Goal: Task Accomplishment & Management: Use online tool/utility

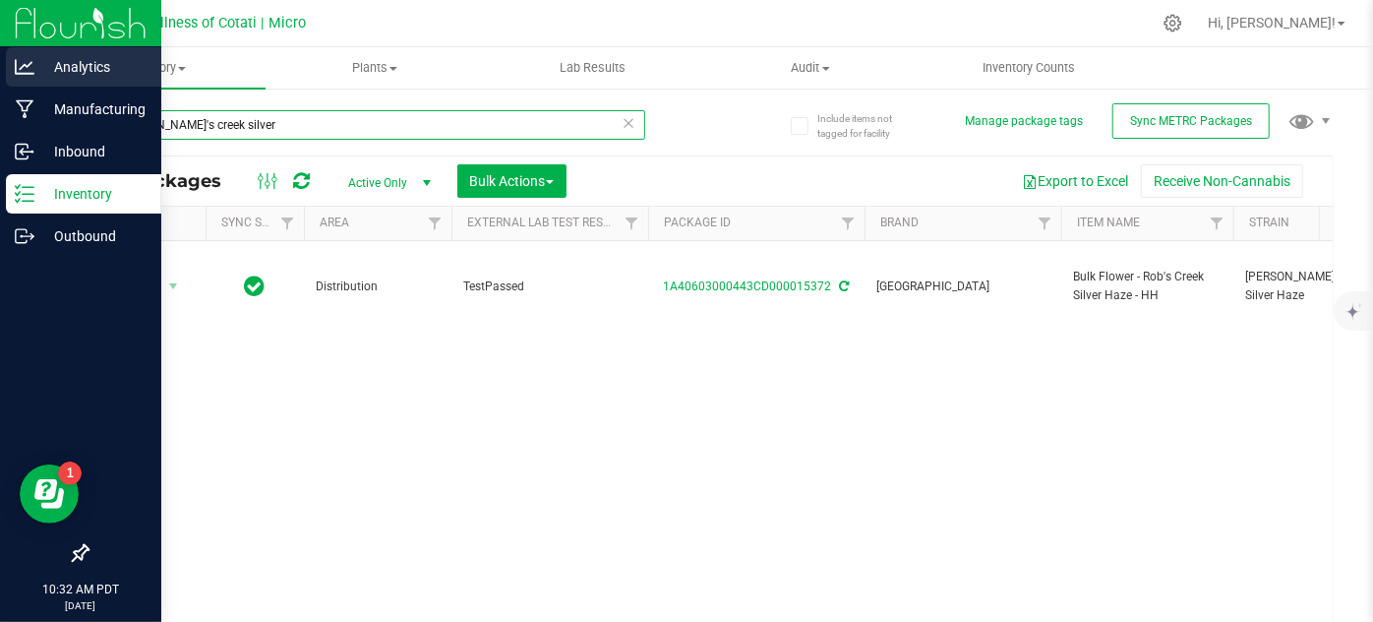
drag, startPoint x: 282, startPoint y: 120, endPoint x: 0, endPoint y: 83, distance: 284.7
click at [0, 90] on div "Analytics Manufacturing Inbound Inventory Outbound 10:32 AM PDT 08/26/2025 08/2…" at bounding box center [686, 311] width 1373 height 622
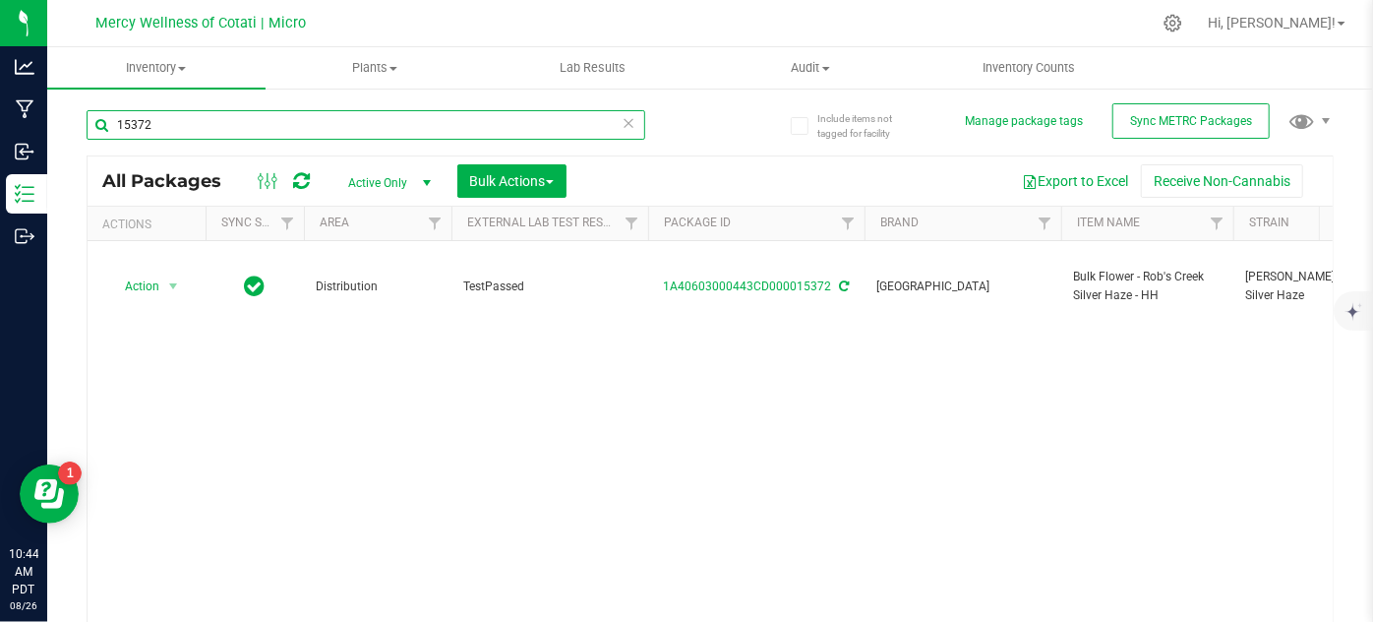
click at [311, 132] on input "15372" at bounding box center [366, 125] width 559 height 30
click at [313, 131] on input "15372" at bounding box center [366, 125] width 559 height 30
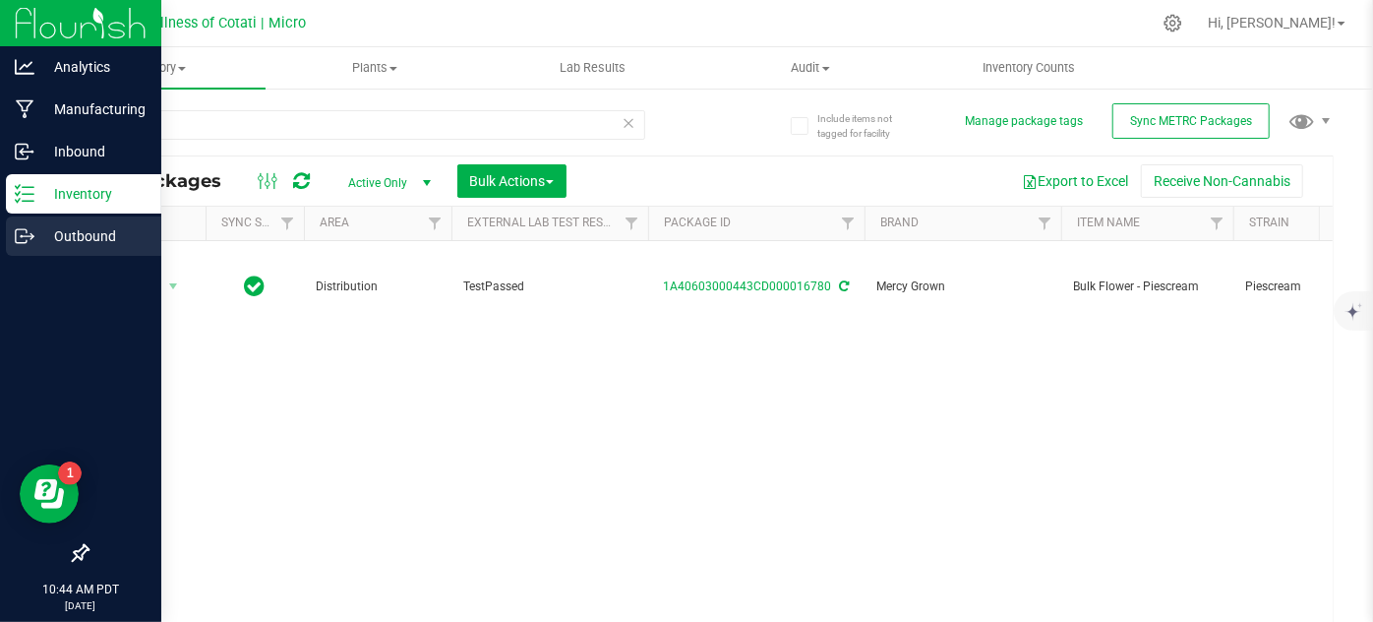
drag, startPoint x: 830, startPoint y: 374, endPoint x: 0, endPoint y: 246, distance: 839.8
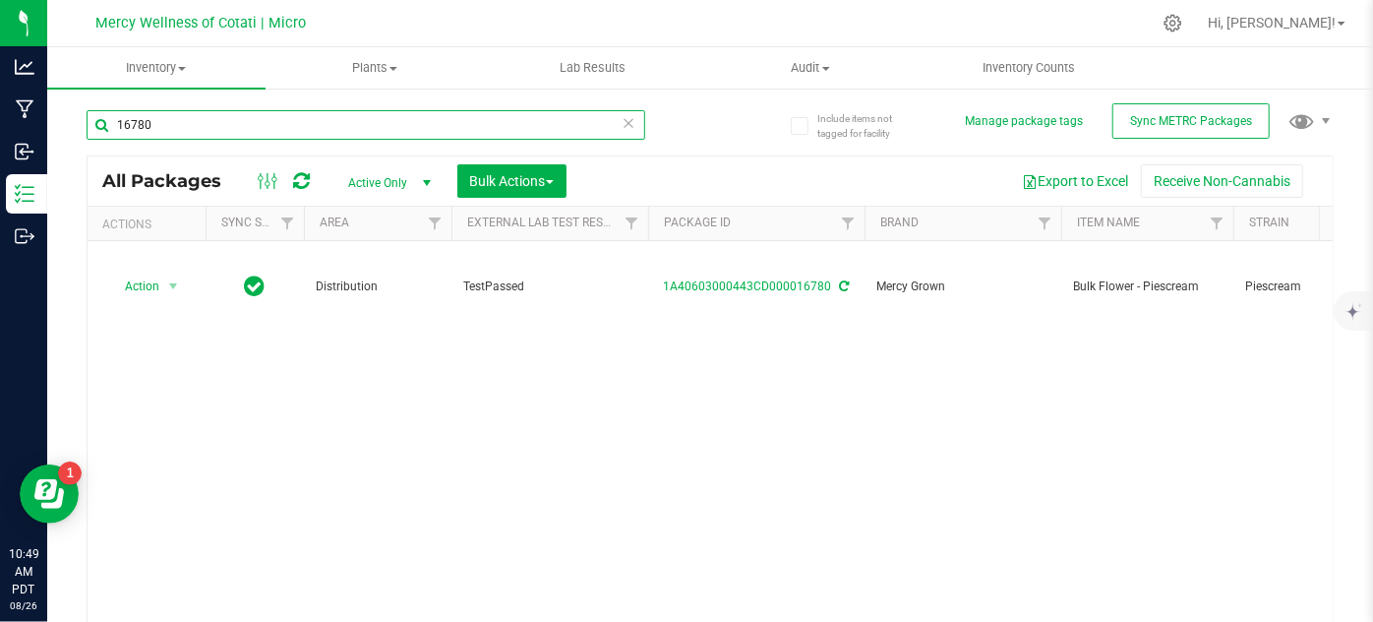
click at [309, 121] on input "16780" at bounding box center [366, 125] width 559 height 30
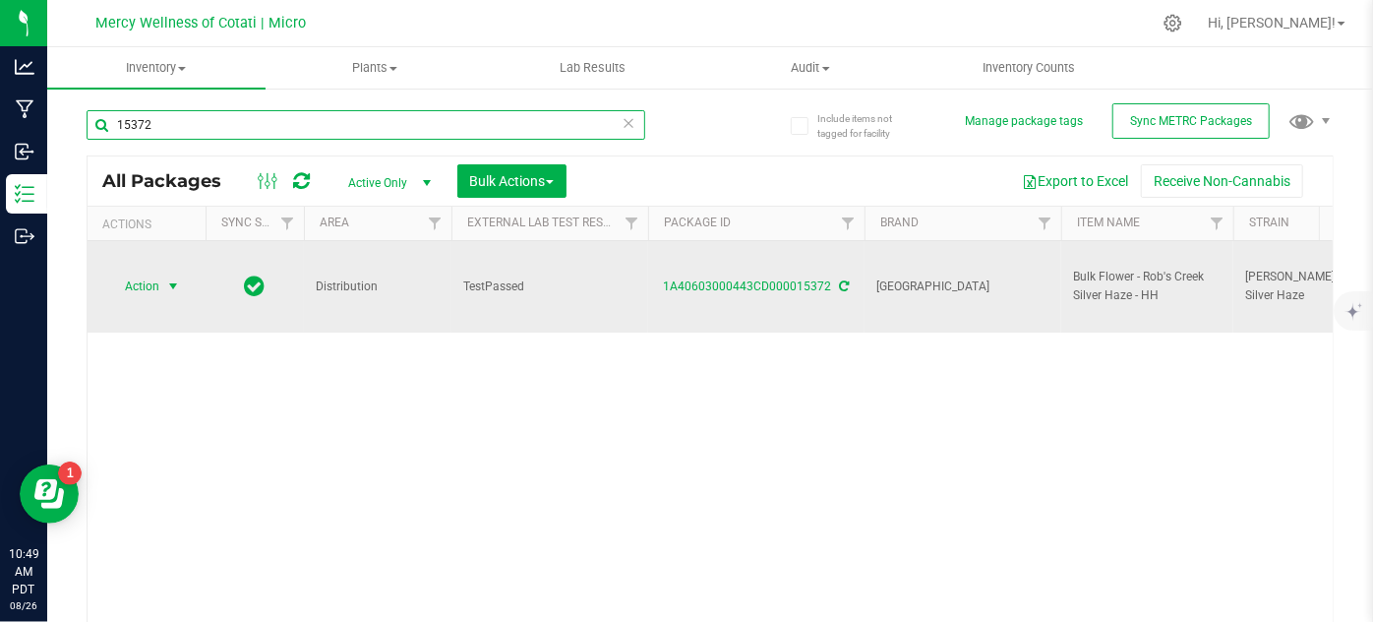
type input "15372"
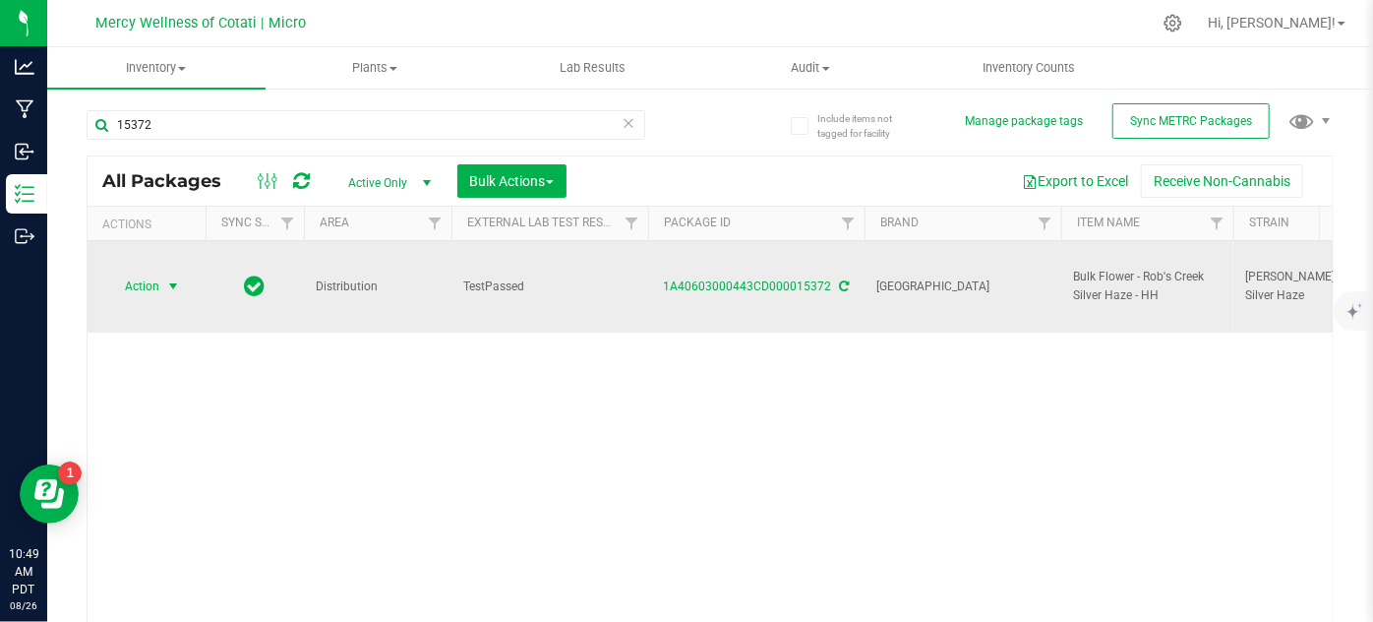
click at [163, 272] on span "select" at bounding box center [173, 286] width 25 height 28
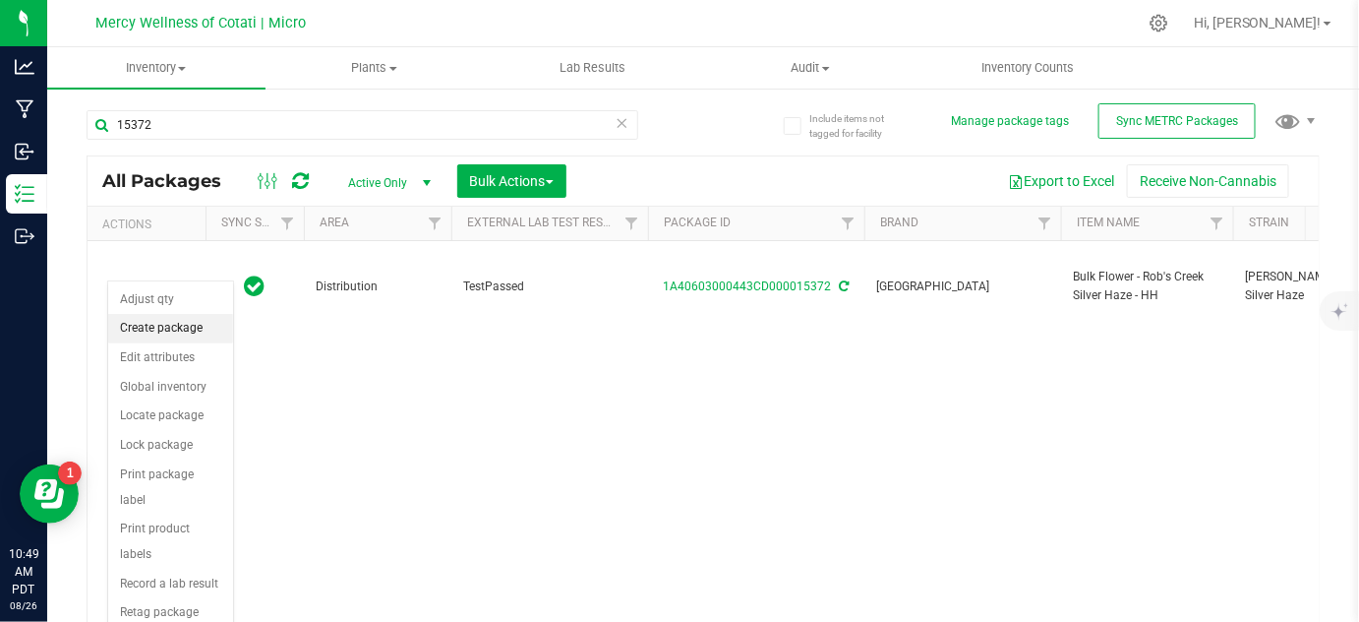
click at [182, 321] on li "Create package" at bounding box center [170, 329] width 125 height 30
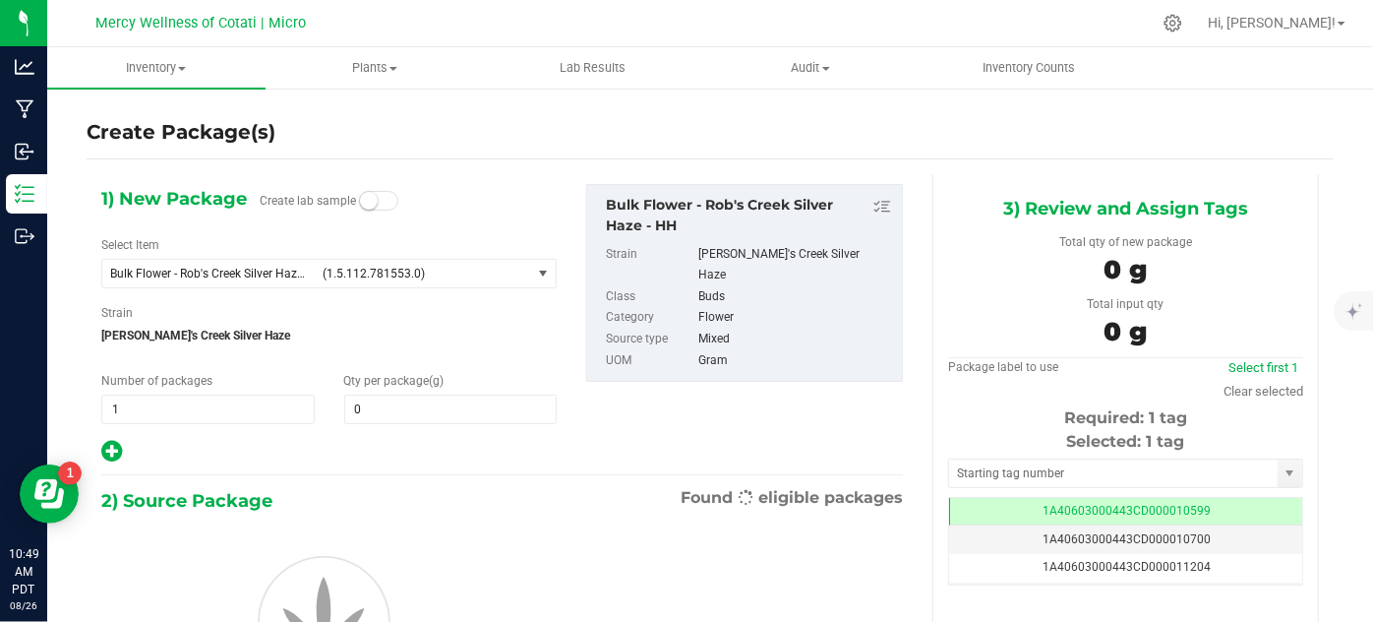
type input "0.0000"
click at [315, 277] on span "Bulk Flower - Rob's Creek Silver Haze - HH (1.5.112.781553.0)" at bounding box center [316, 274] width 429 height 28
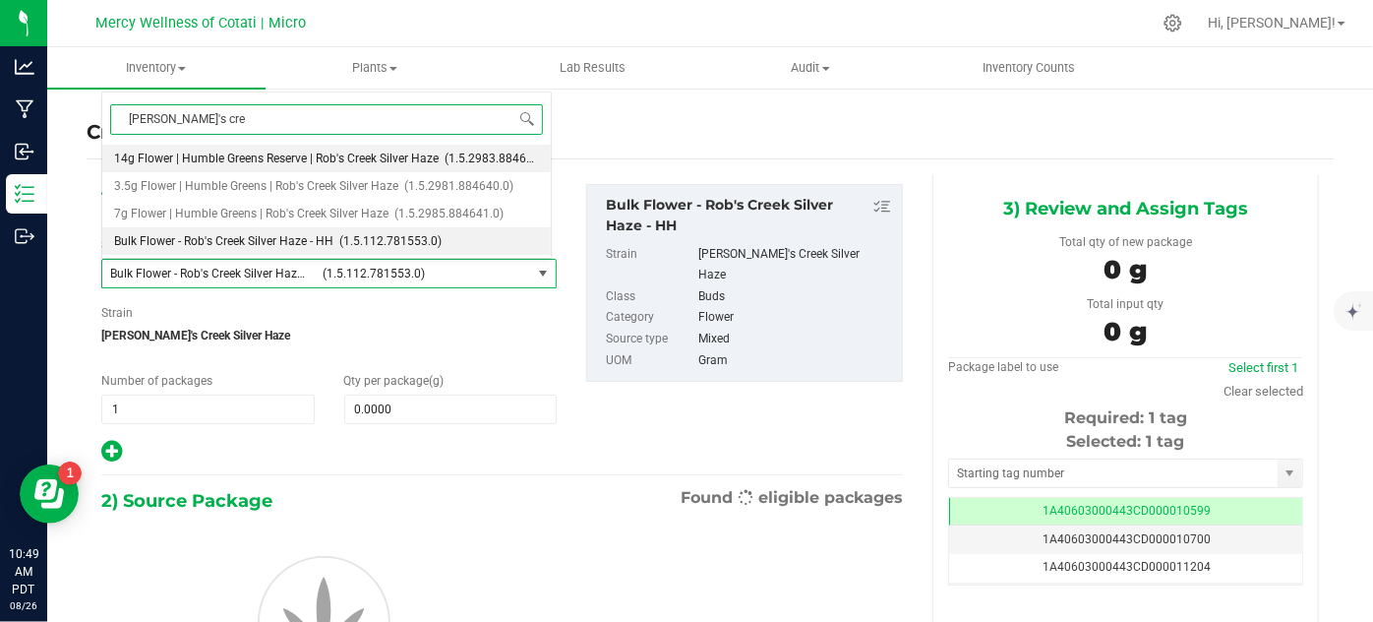
type input "[PERSON_NAME]'s cree"
click at [311, 212] on span "7g Flower | Humble Greens | Rob's Creek Silver Haze" at bounding box center [251, 214] width 274 height 14
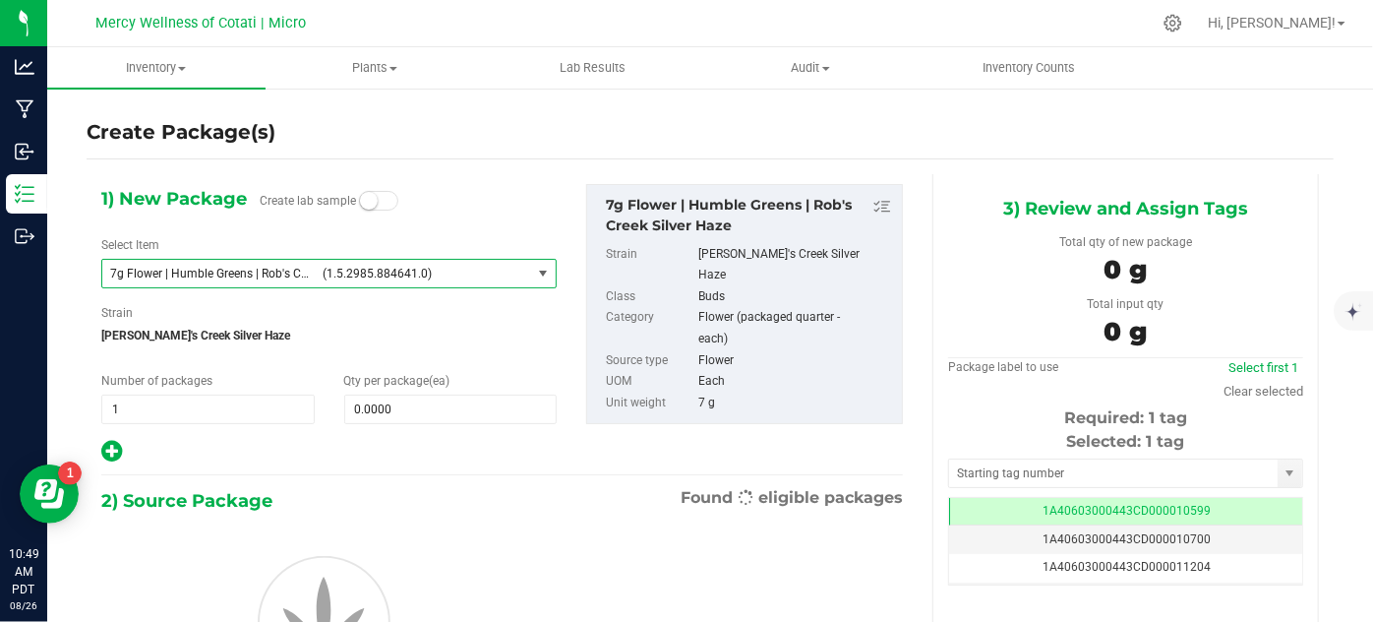
type input "0"
click at [376, 408] on input "0" at bounding box center [450, 409] width 211 height 28
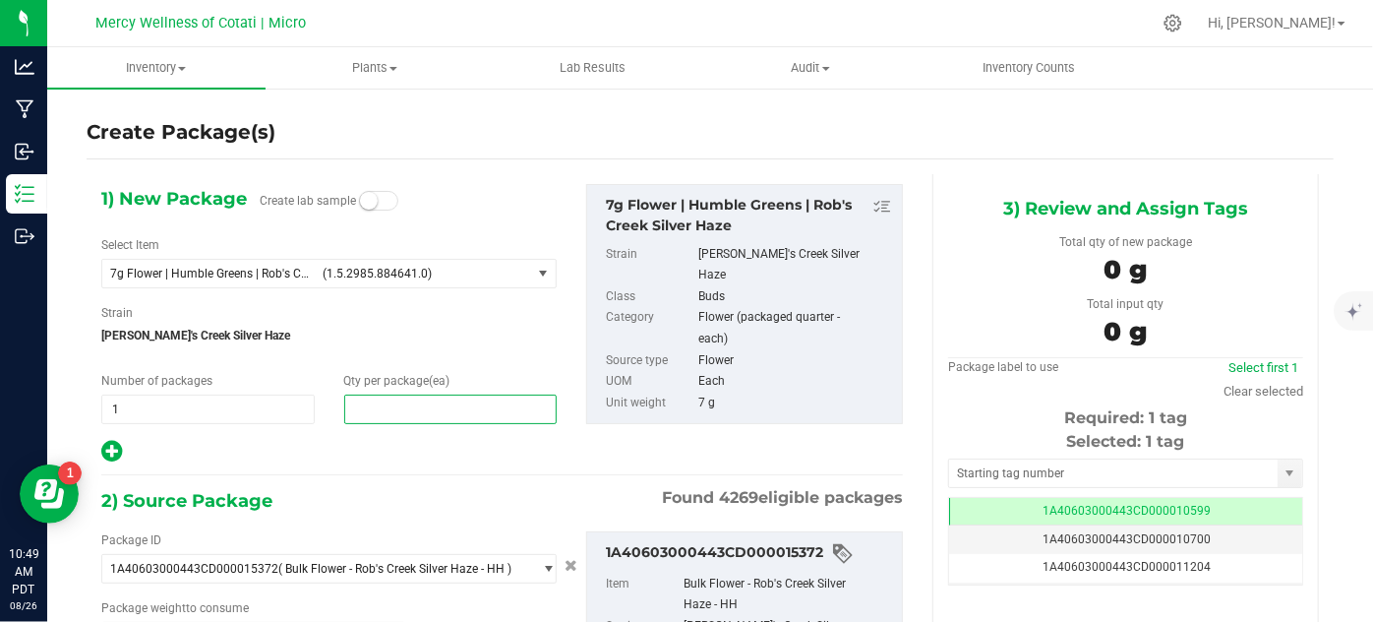
scroll to position [67, 0]
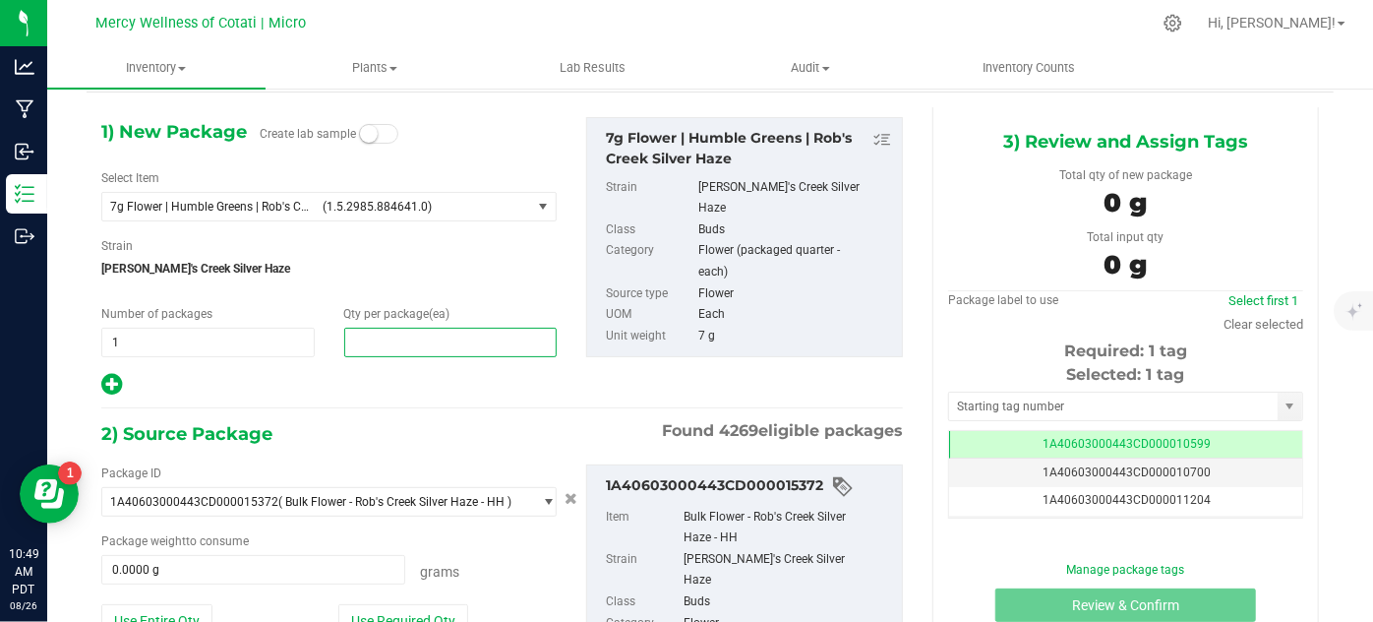
click at [359, 345] on input "text" at bounding box center [450, 342] width 211 height 28
type input "64"
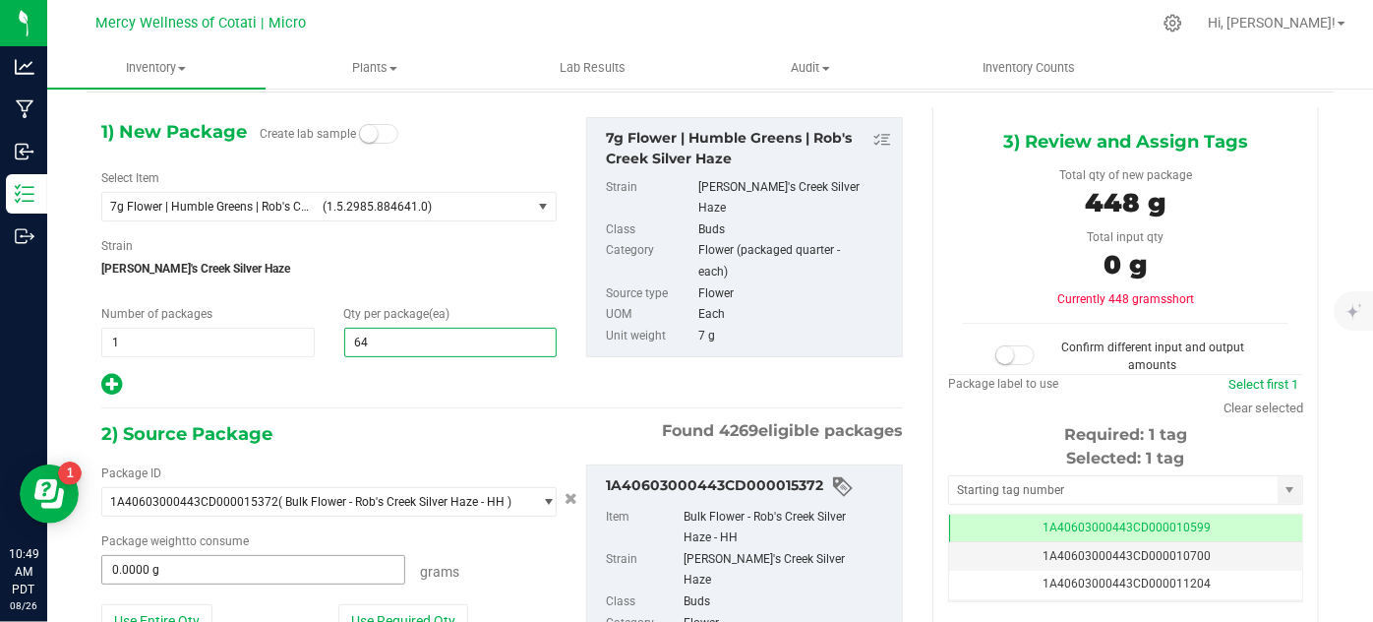
click at [295, 560] on input "0.0000 g" at bounding box center [253, 570] width 302 height 28
type input "64"
type input "455"
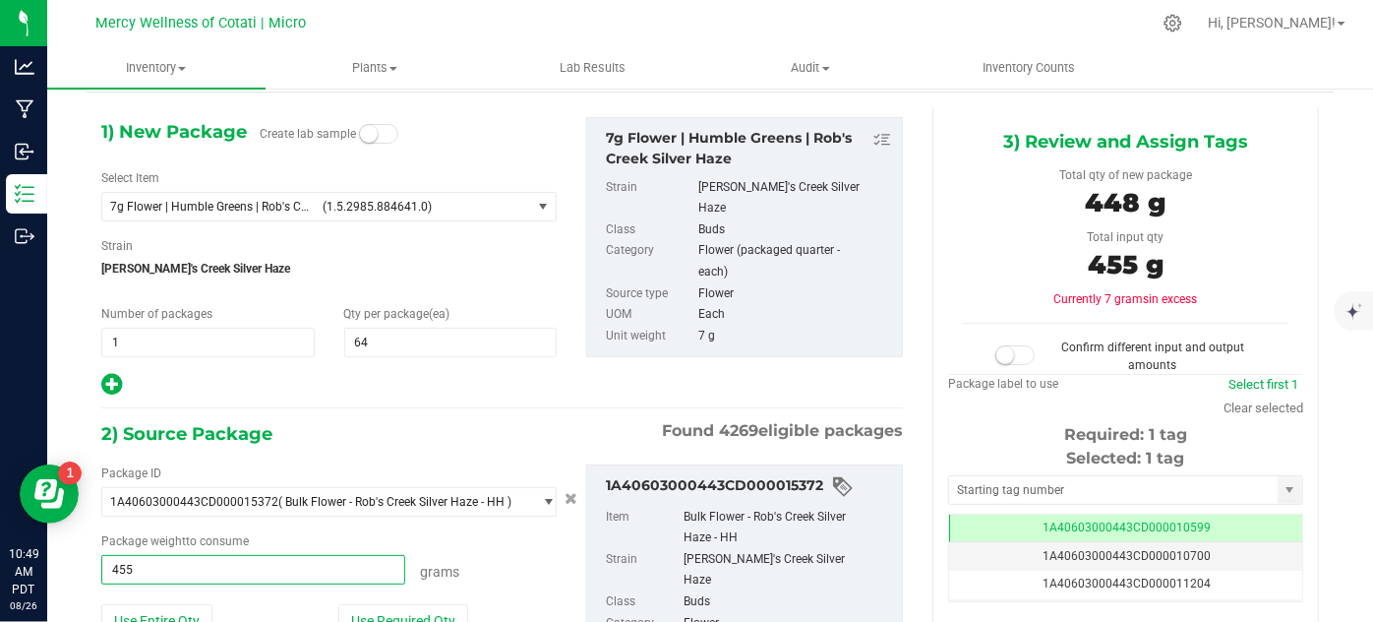
click at [567, 411] on div "1) New Package Create lab sample Select Item 7g Flower | Humble Greens | Rob's …" at bounding box center [502, 449] width 831 height 685
type input "455.0000 g"
click at [1020, 359] on span at bounding box center [1014, 355] width 39 height 20
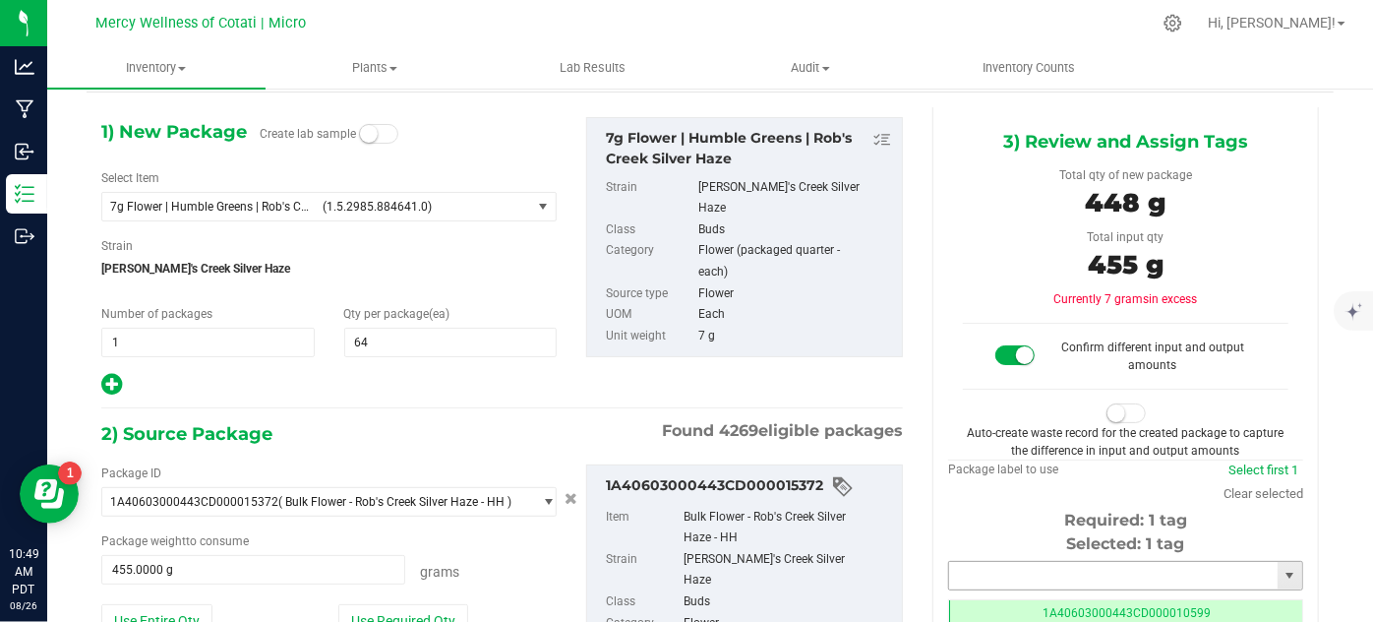
click at [985, 573] on input "text" at bounding box center [1113, 576] width 328 height 28
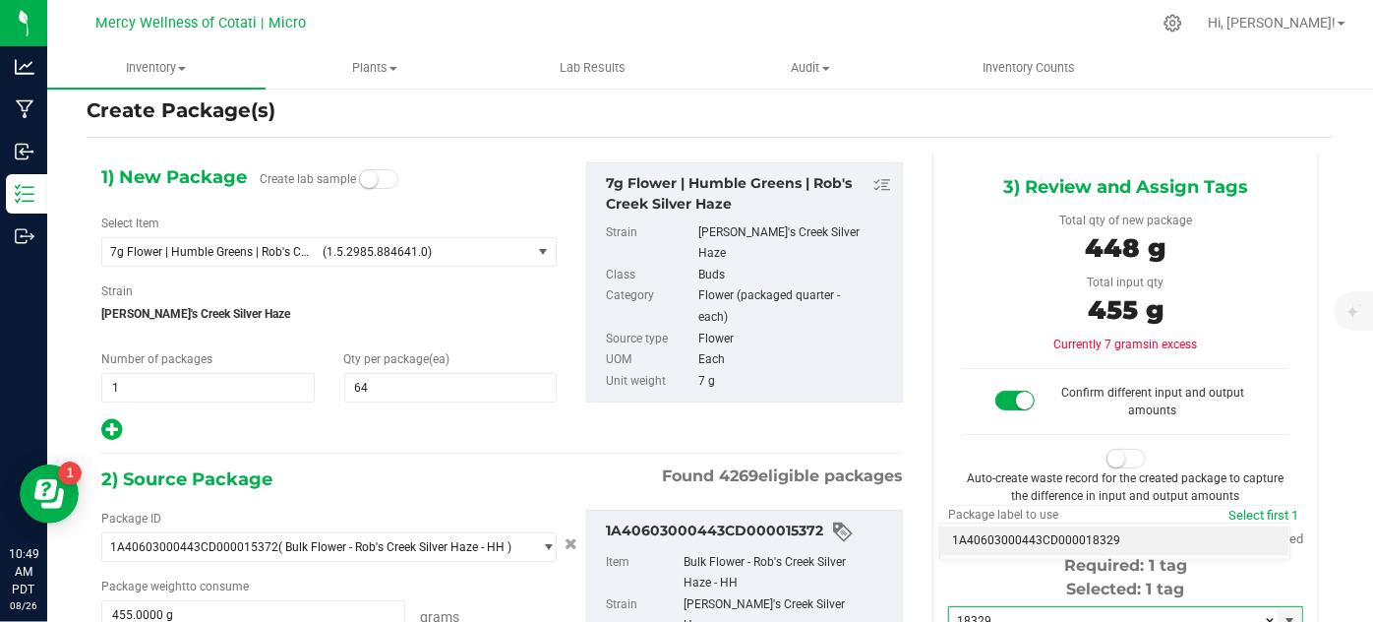
click at [1000, 544] on li "1A40603000443CD000018329" at bounding box center [1114, 541] width 349 height 30
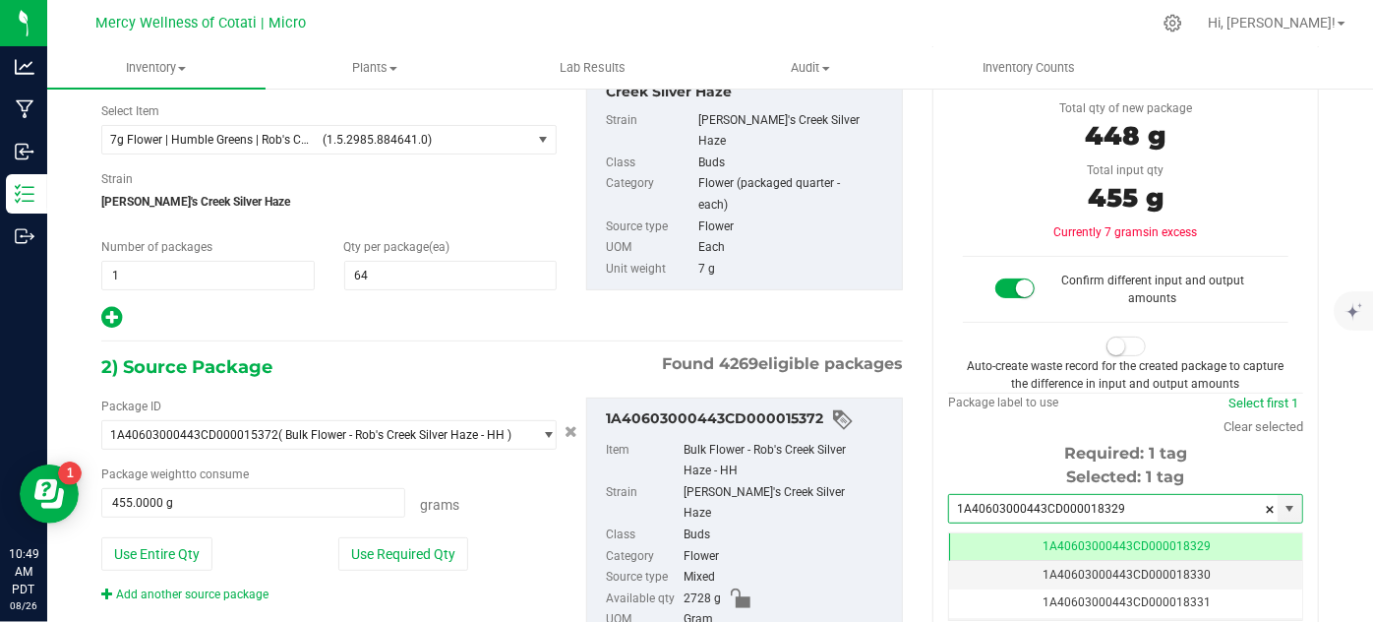
type input "1A40603000443CD000018329"
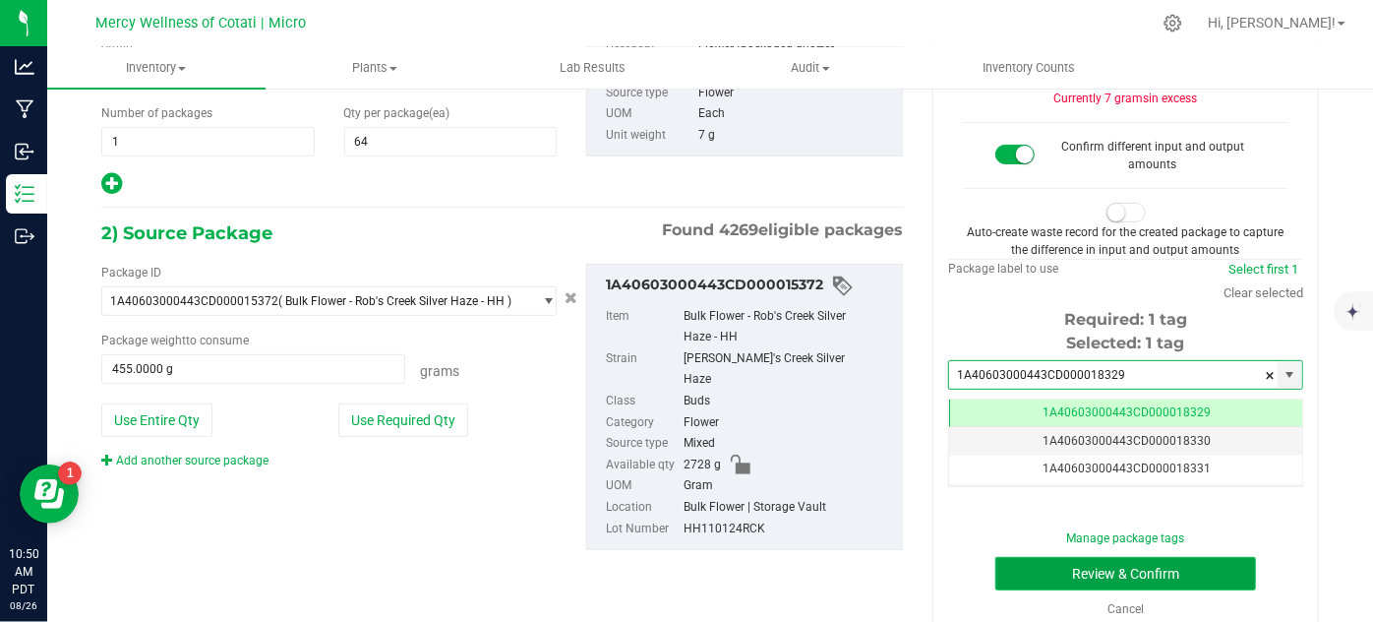
click at [1007, 579] on button "Review & Confirm" at bounding box center [1125, 573] width 261 height 33
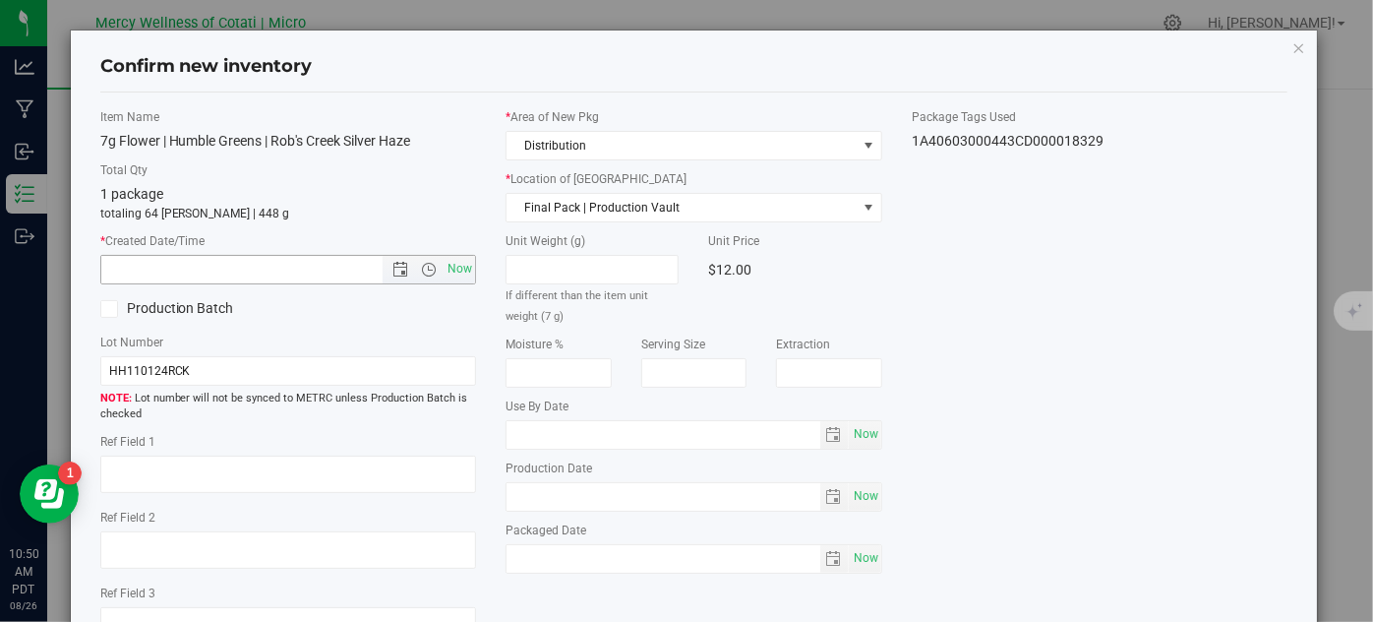
click at [459, 276] on span "Now" at bounding box center [460, 269] width 33 height 29
type input "8/26/2025 10:50 AM"
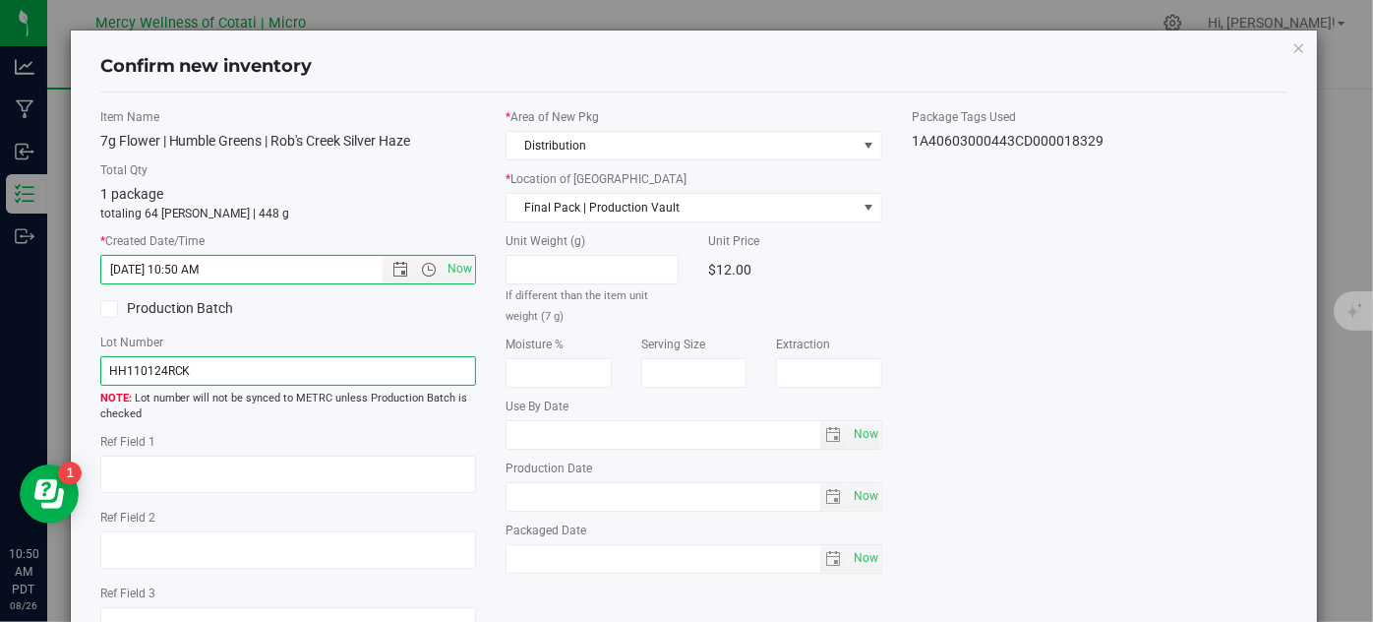
click at [416, 384] on input "HH110124RCK" at bounding box center [288, 371] width 377 height 30
type input "HH110124RCK | 7g"
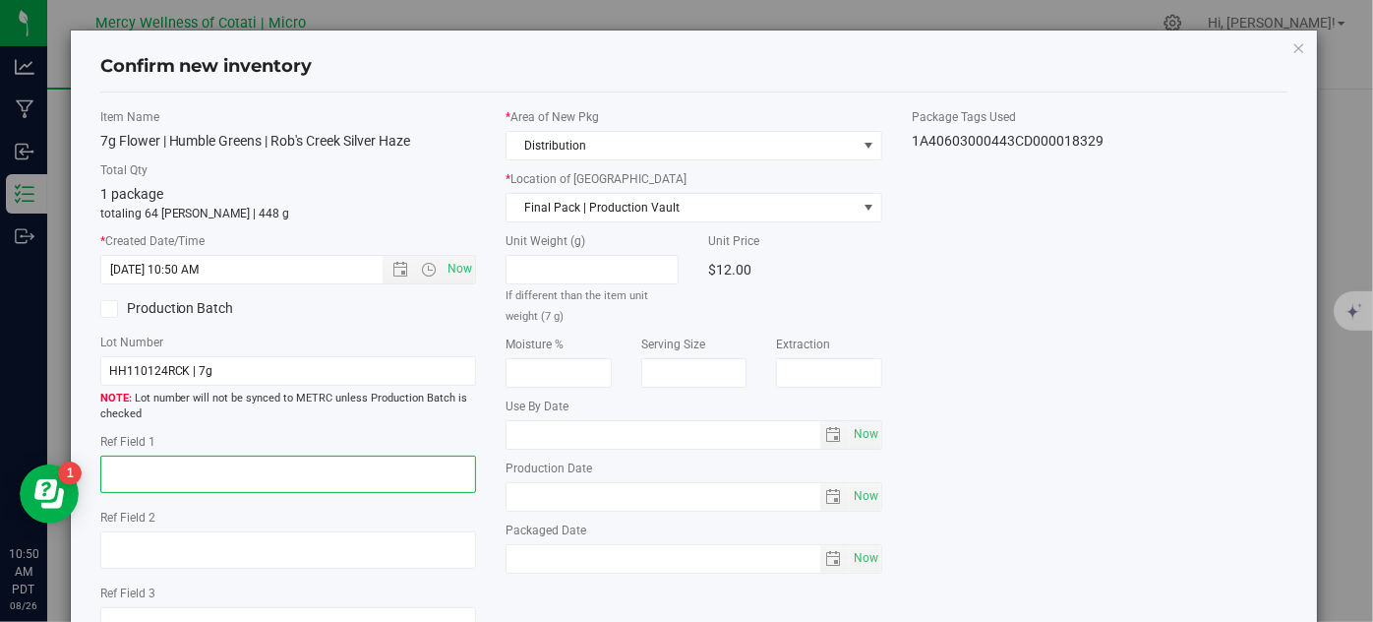
click at [421, 464] on textarea at bounding box center [288, 473] width 377 height 37
type textarea "32"
click at [862, 434] on span "Now" at bounding box center [865, 434] width 33 height 29
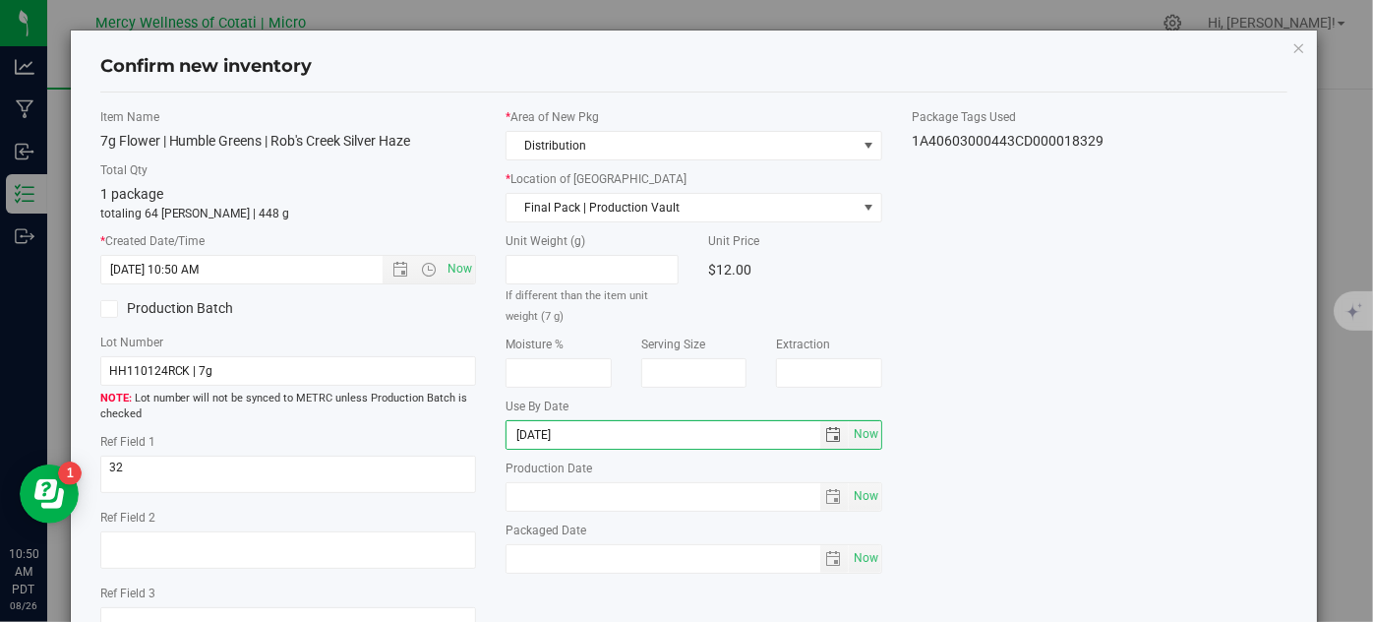
type input "2026-06-27"
click at [1021, 327] on div "Item Name 7g Flower | Humble Greens | Rob's Creek Silver Haze Total Qty 1 packa…" at bounding box center [695, 384] width 1218 height 552
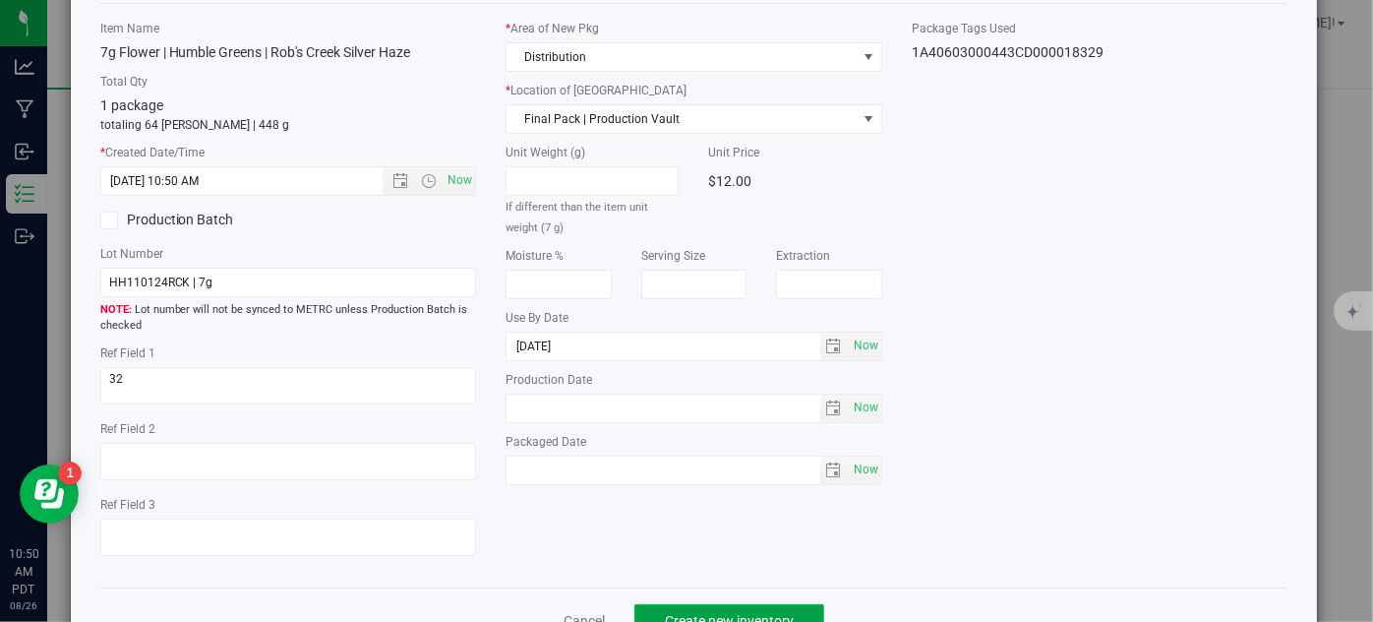
click at [716, 606] on button "Create new inventory" at bounding box center [729, 620] width 190 height 33
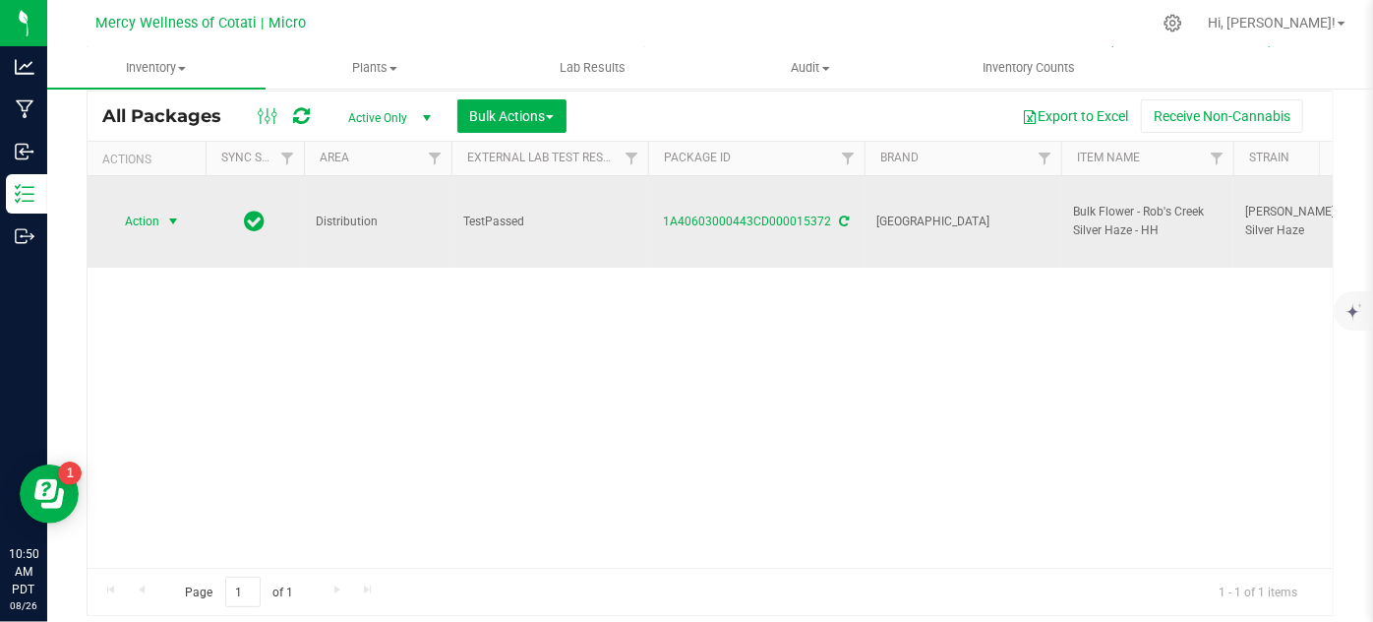
click at [130, 208] on span "Action" at bounding box center [133, 222] width 53 height 28
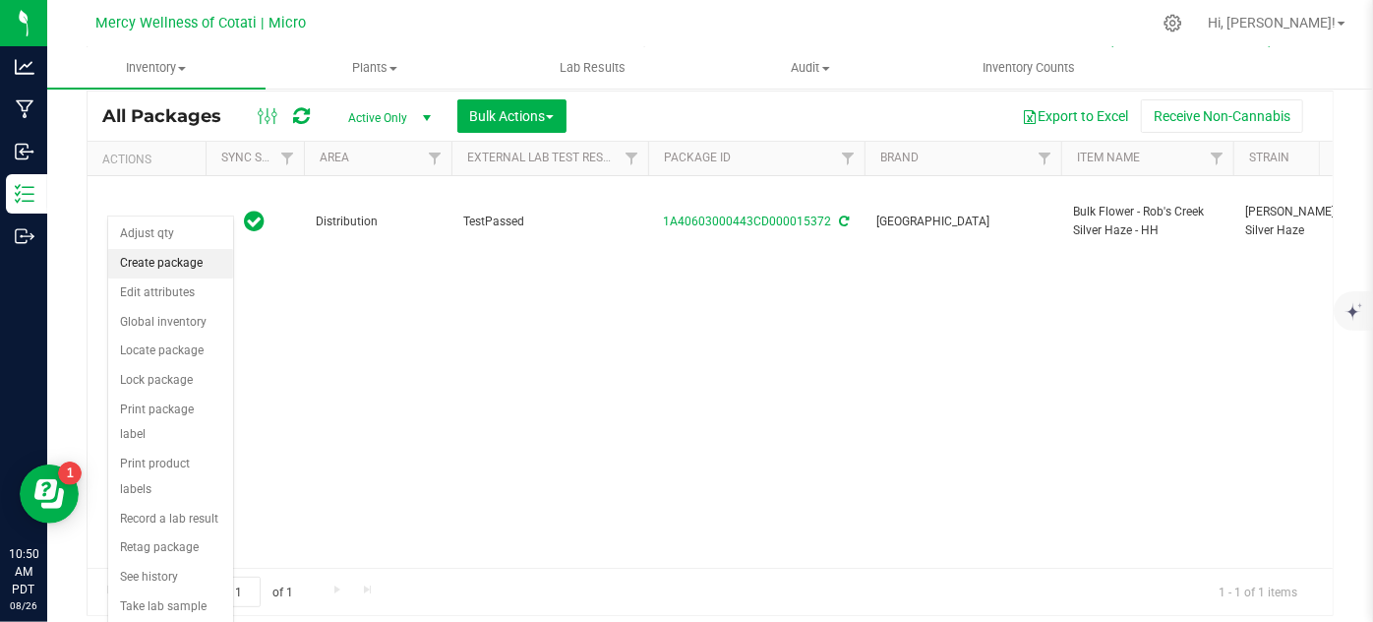
click at [156, 259] on li "Create package" at bounding box center [170, 264] width 125 height 30
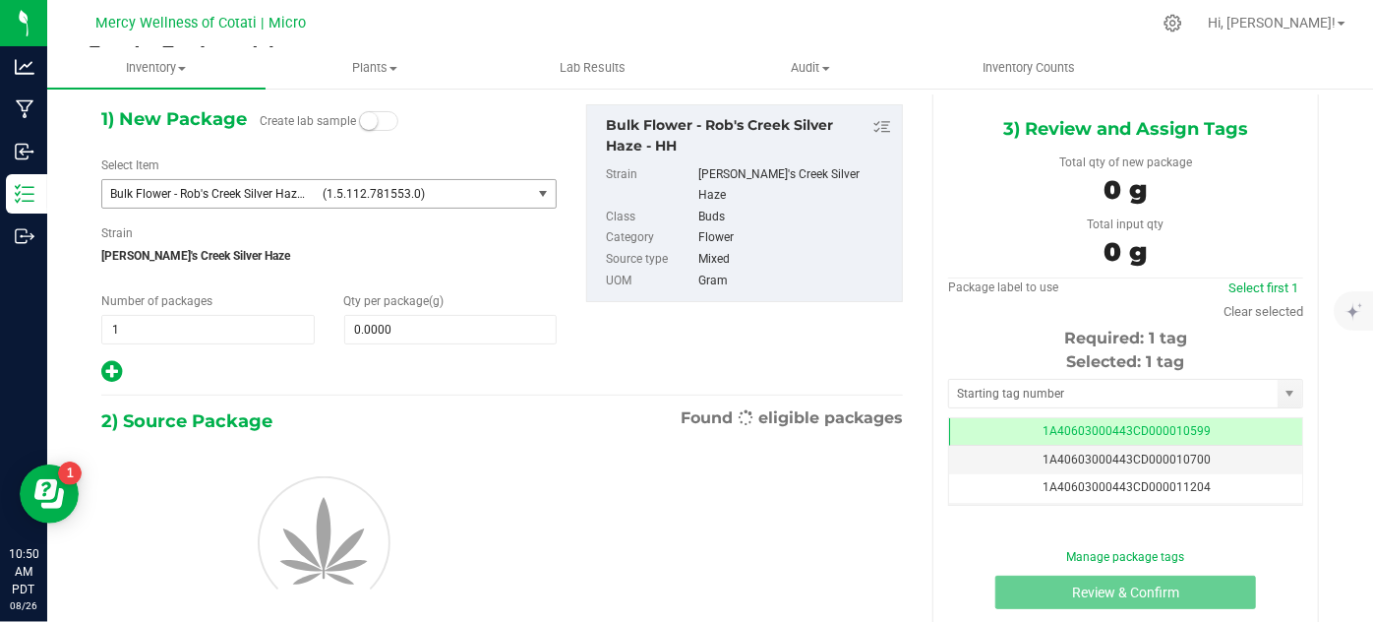
click at [536, 198] on span "select" at bounding box center [544, 194] width 16 height 16
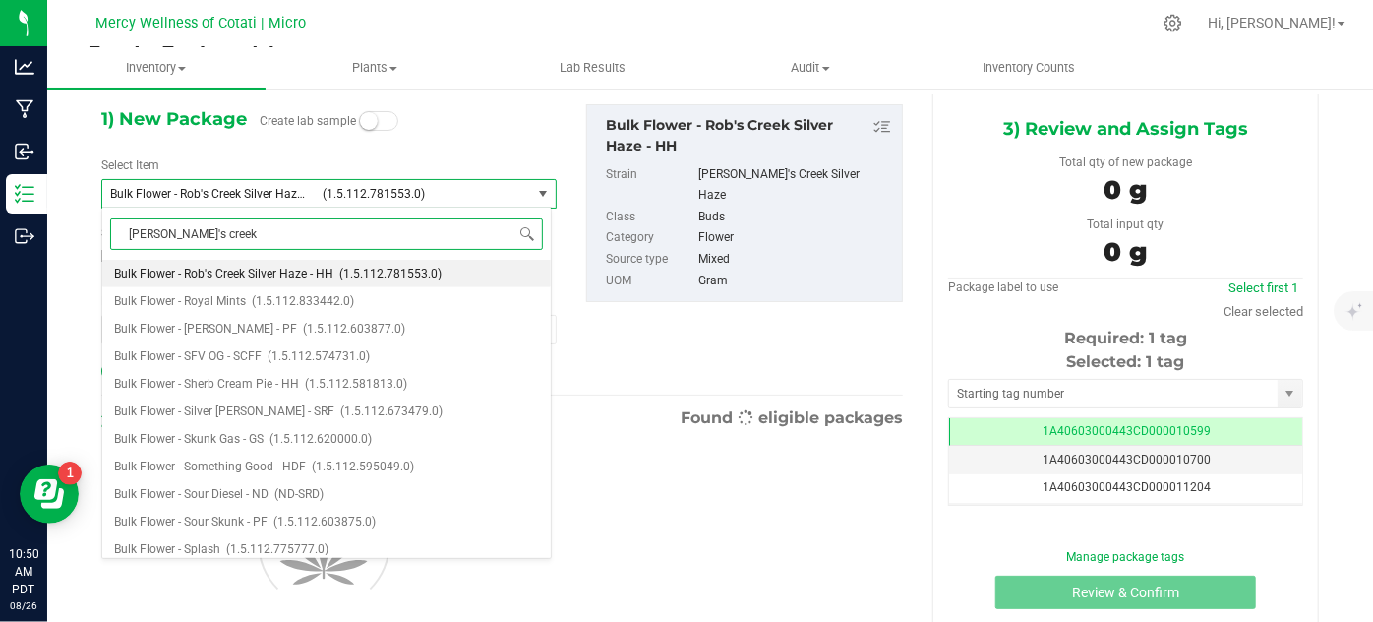
type input "[PERSON_NAME]'s creek"
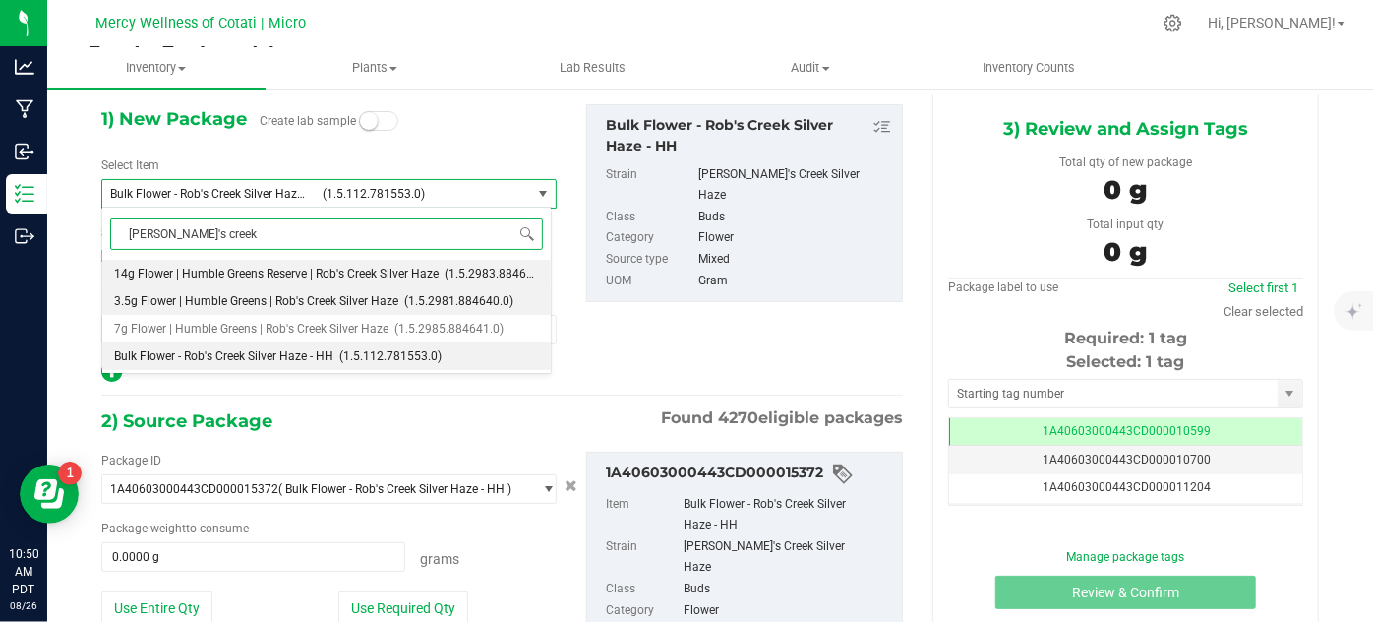
click at [356, 295] on span "3.5g Flower | Humble Greens | Rob's Creek Silver Haze" at bounding box center [256, 301] width 284 height 14
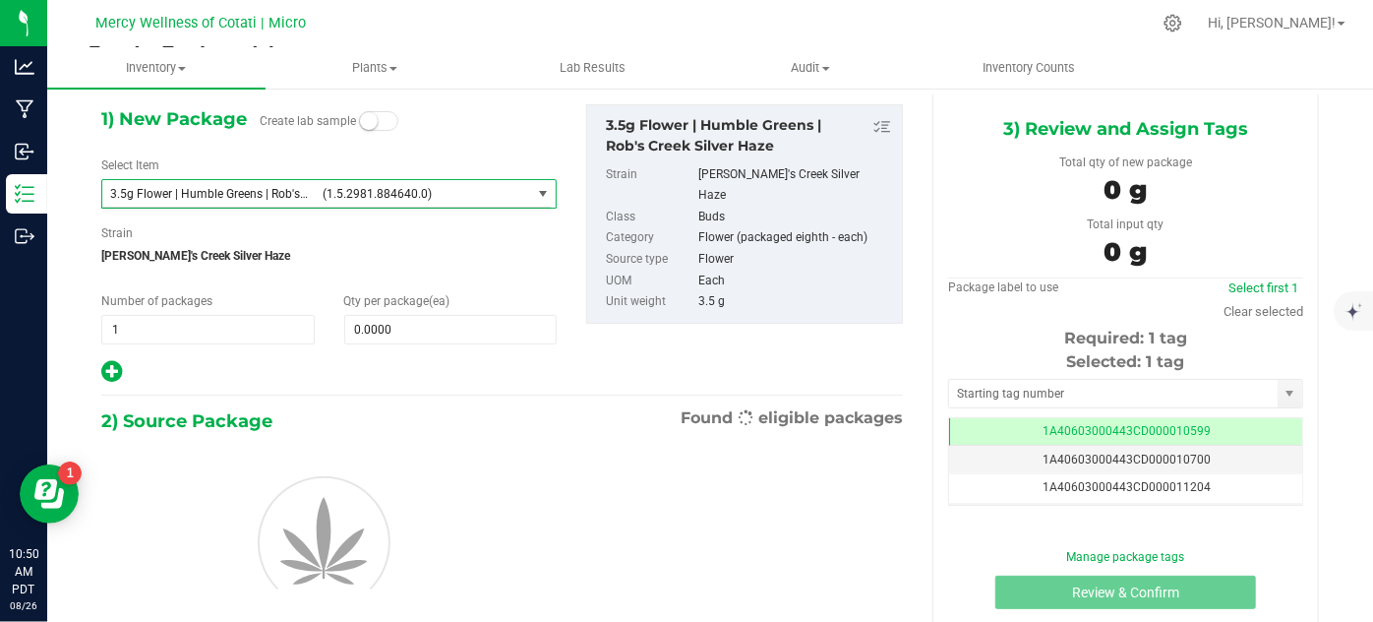
type input "0"
click at [396, 329] on input "0" at bounding box center [450, 330] width 211 height 28
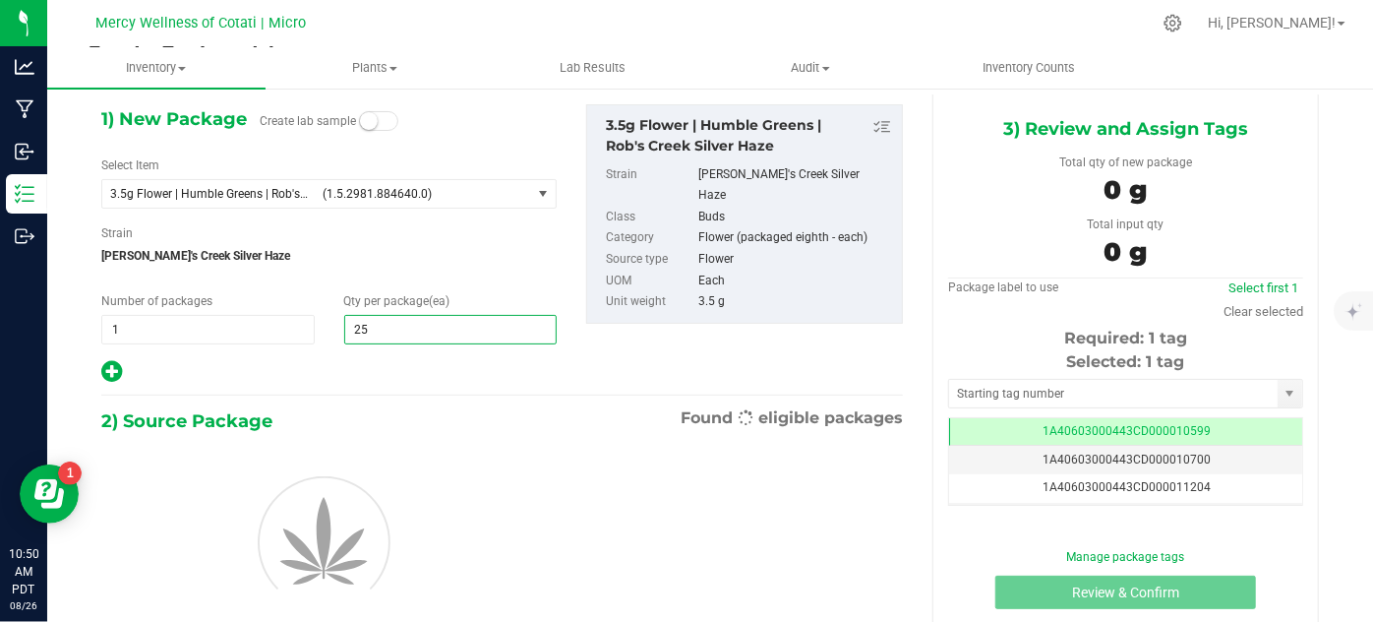
type input "256"
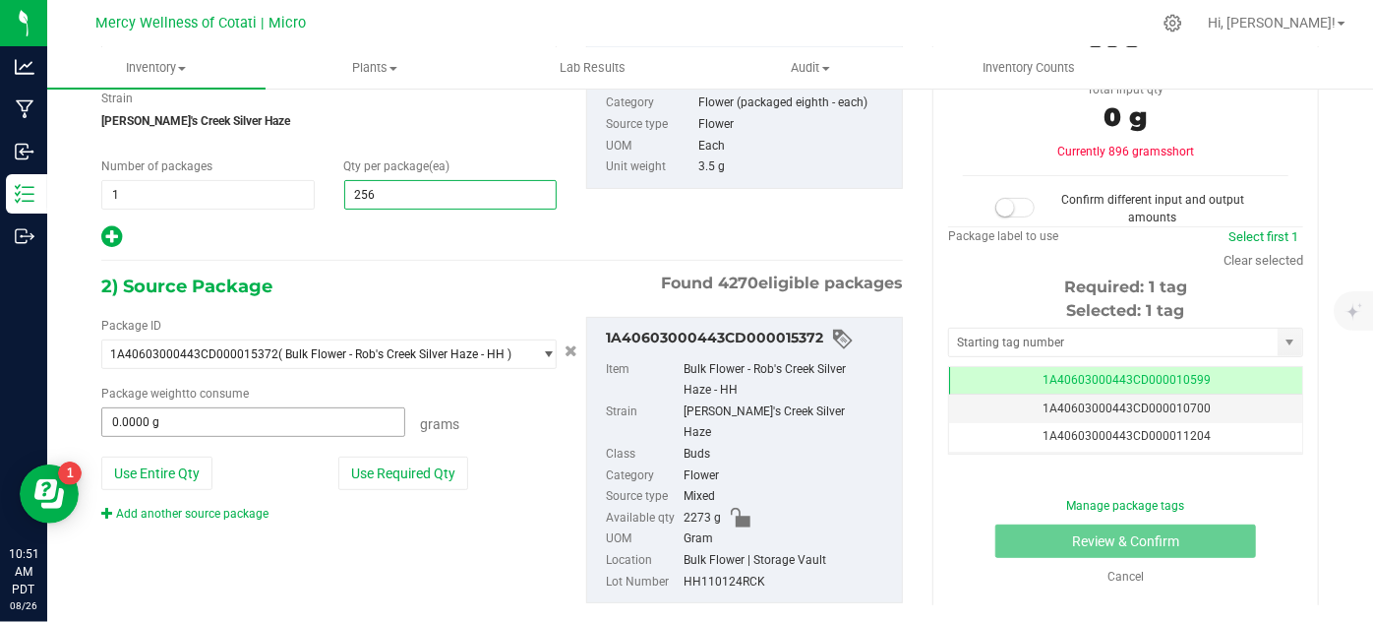
click at [241, 430] on input "0.0000 g" at bounding box center [253, 422] width 302 height 28
type input "256"
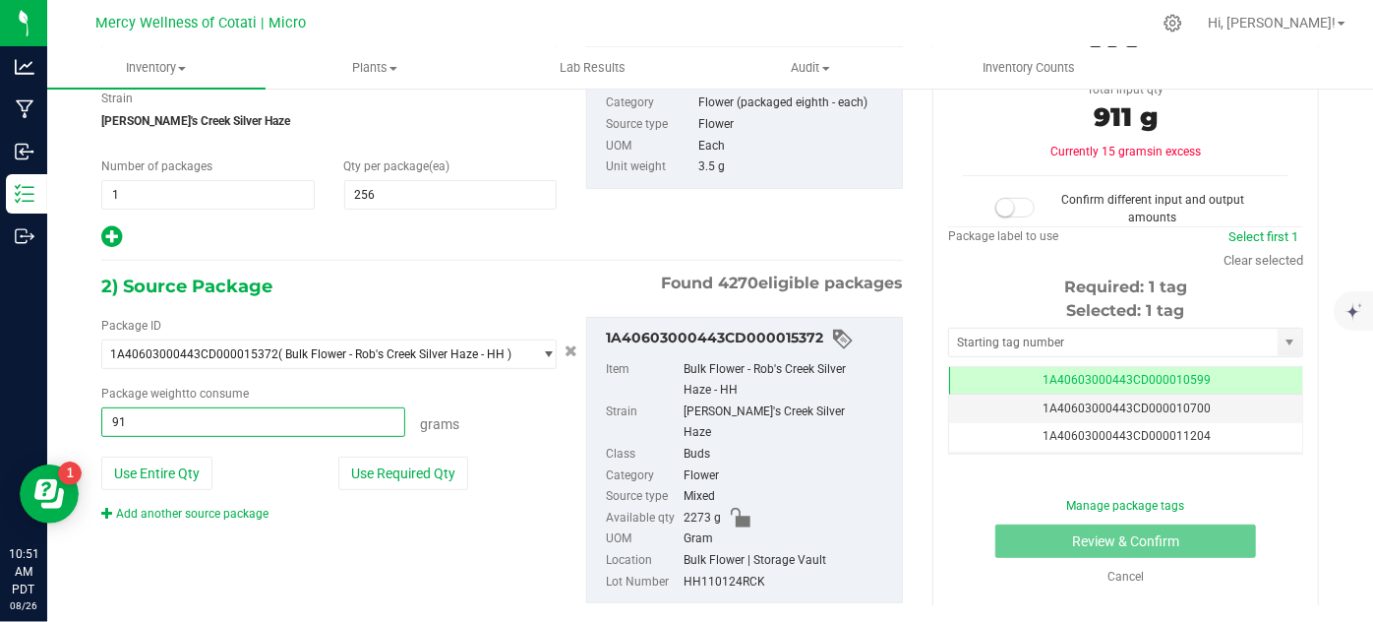
type input "911"
click at [495, 221] on div "1) New Package Create lab sample Select Item 3.5g Flower | Humble Greens | Rob'…" at bounding box center [329, 110] width 485 height 280
type input "911.0000 g"
click at [1115, 344] on input "text" at bounding box center [1113, 342] width 328 height 28
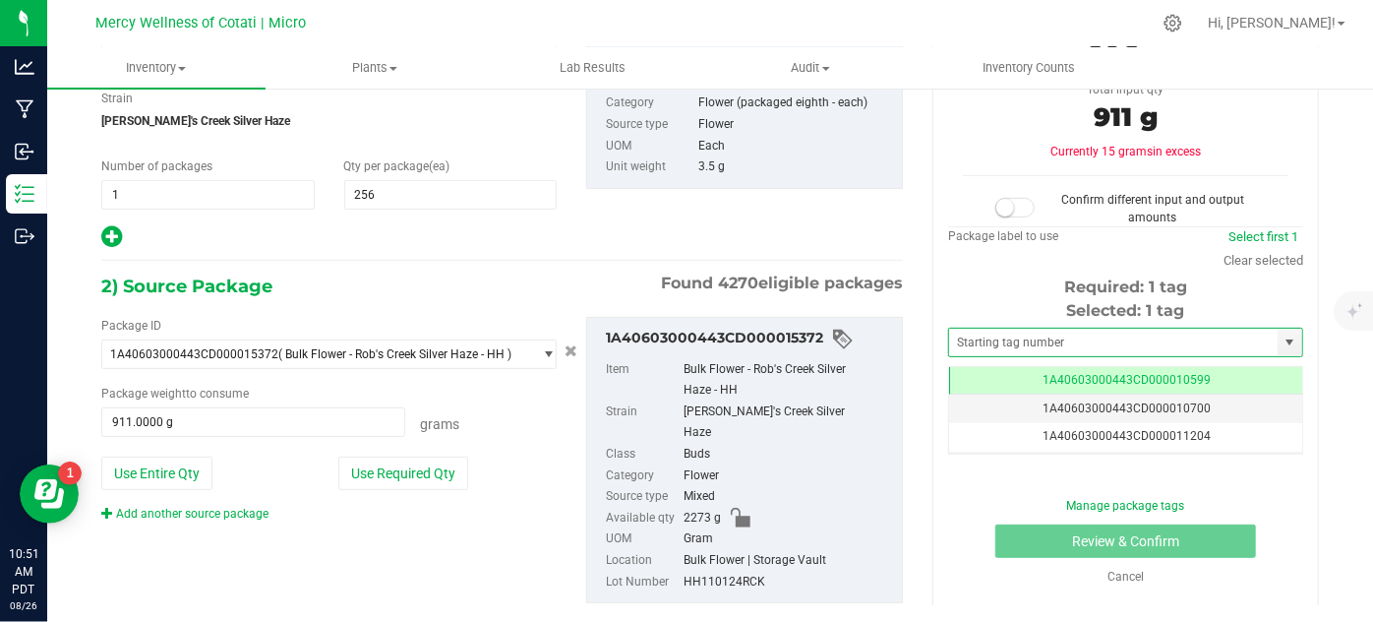
click at [997, 204] on small at bounding box center [1005, 208] width 18 height 18
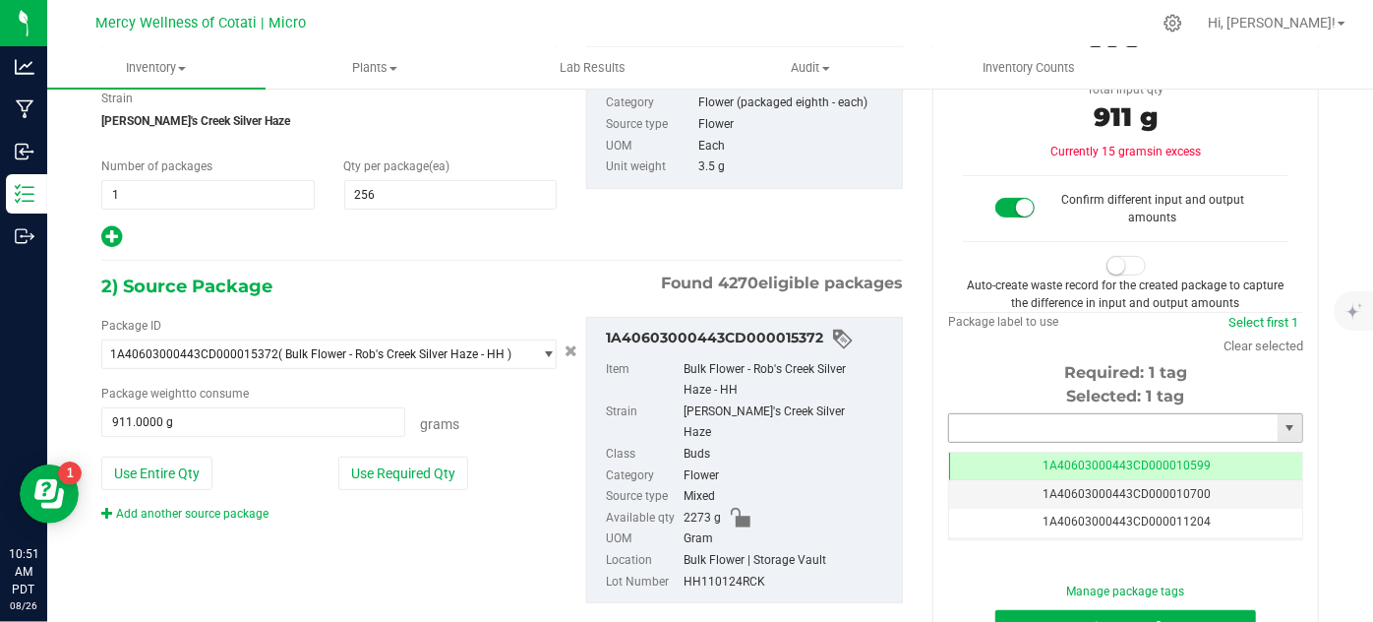
click at [1007, 427] on input "text" at bounding box center [1113, 428] width 328 height 28
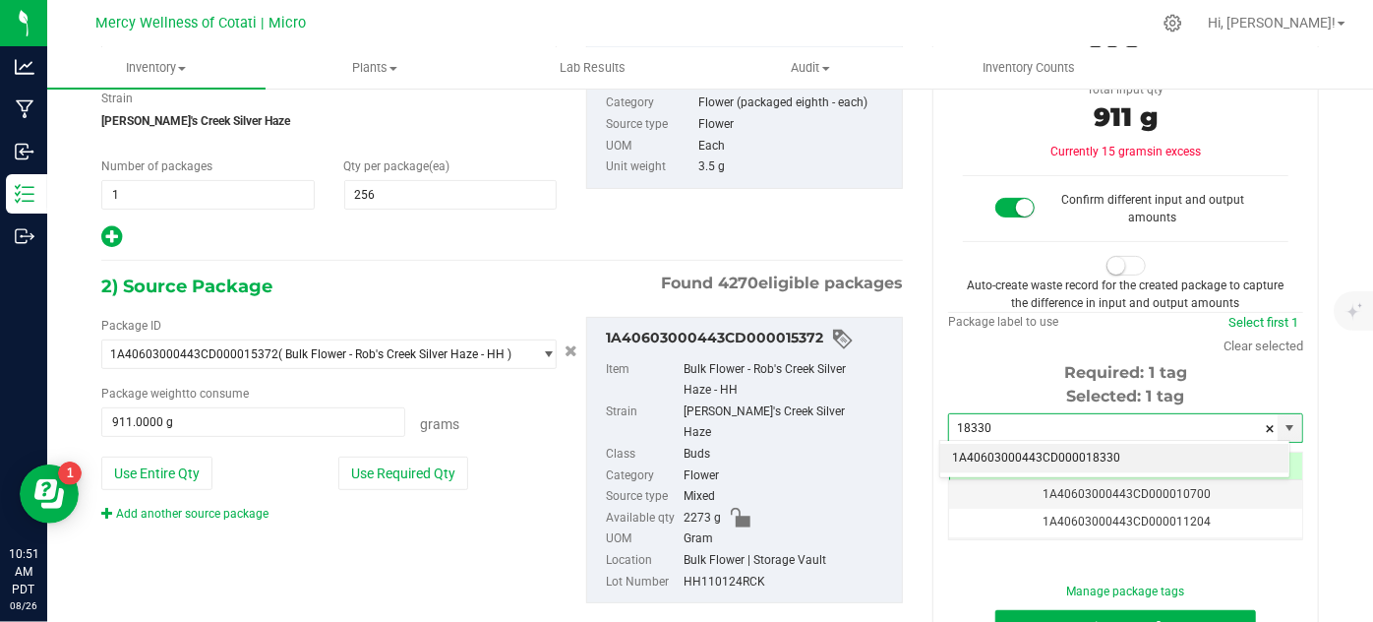
drag, startPoint x: 1015, startPoint y: 452, endPoint x: 920, endPoint y: 432, distance: 97.6
click at [1017, 452] on li "1A40603000443CD000018330" at bounding box center [1114, 459] width 349 height 30
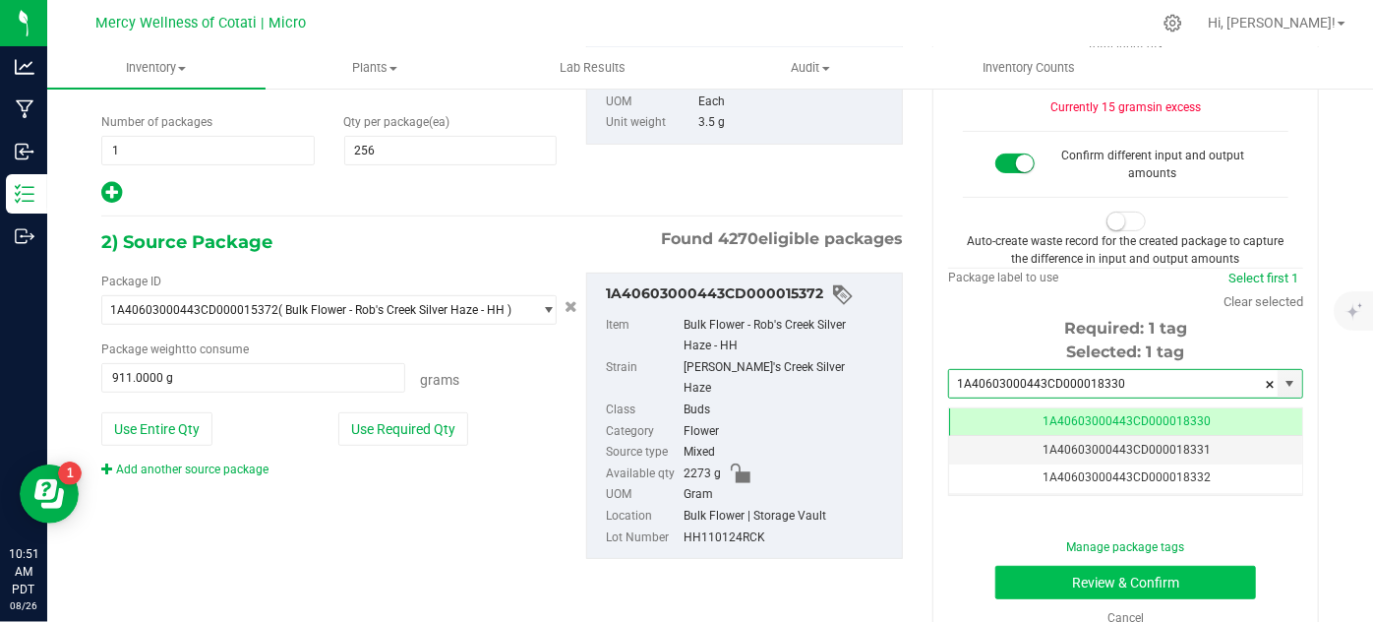
type input "1A40603000443CD000018330"
click at [1024, 587] on button "Review & Confirm" at bounding box center [1125, 581] width 261 height 33
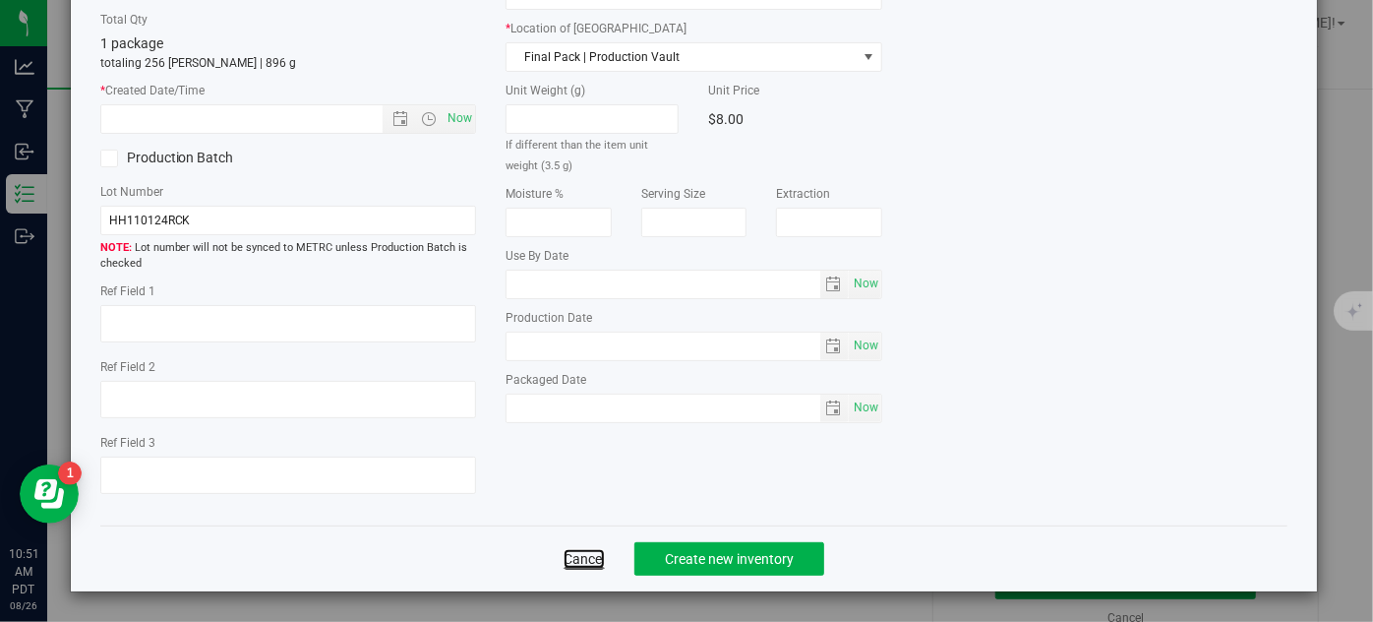
click at [574, 555] on link "Cancel" at bounding box center [584, 559] width 41 height 20
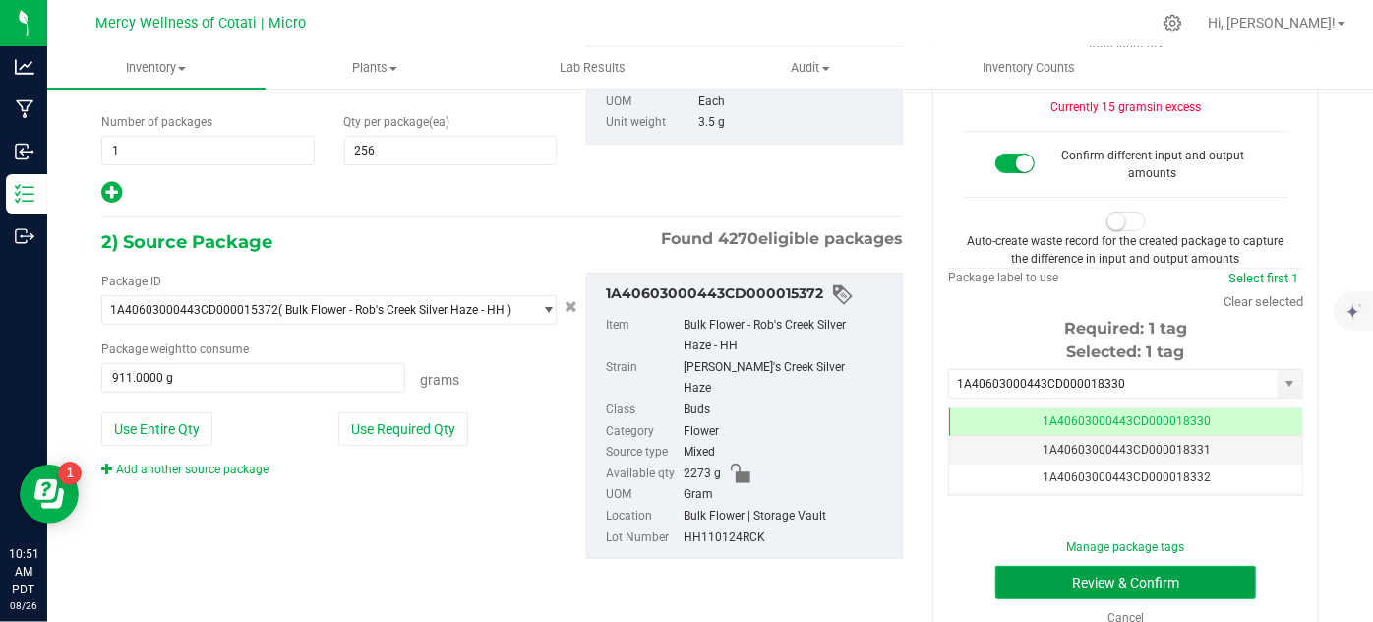
click at [1026, 576] on button "Review & Confirm" at bounding box center [1125, 581] width 261 height 33
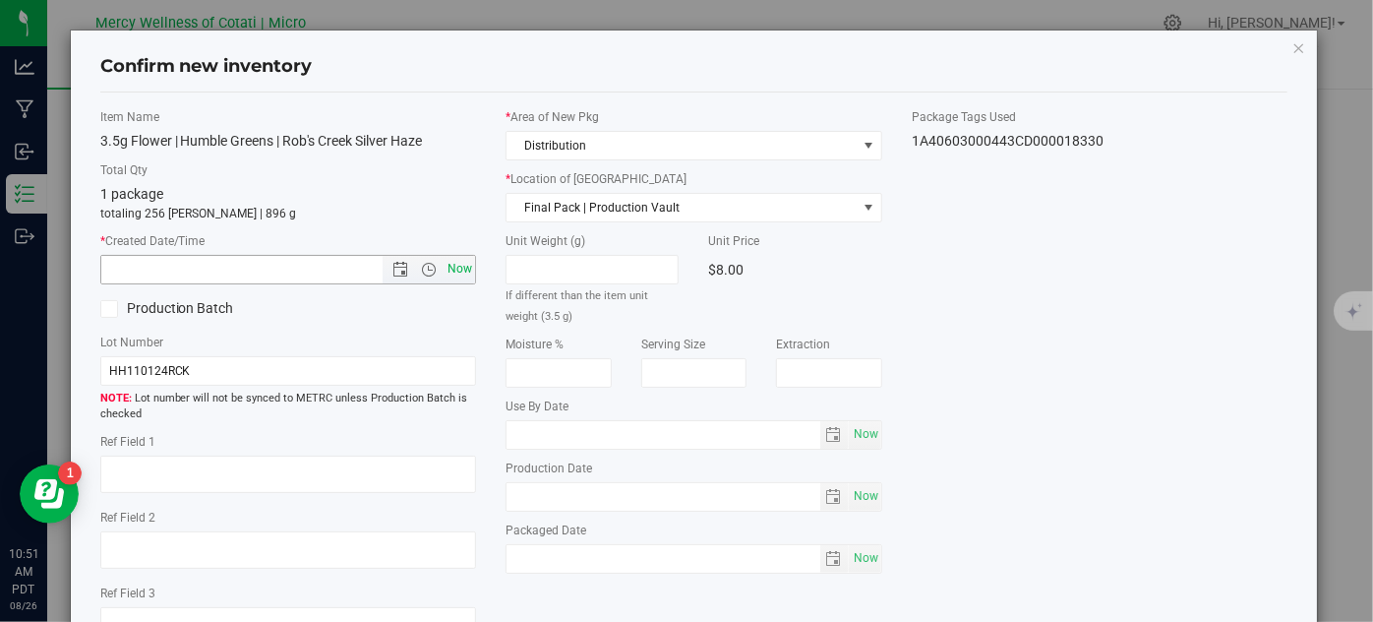
click at [453, 271] on span "Now" at bounding box center [460, 269] width 33 height 29
type input "8/26/2025 10:51 AM"
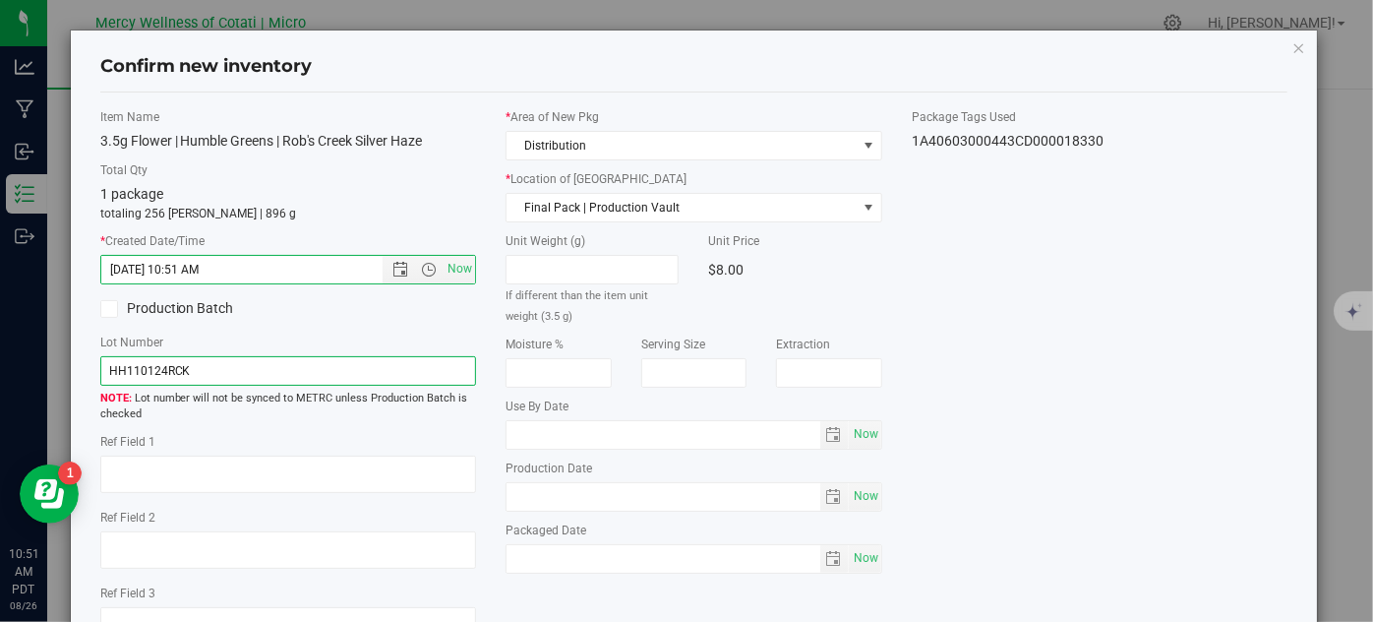
click at [415, 382] on input "HH110124RCK" at bounding box center [288, 371] width 377 height 30
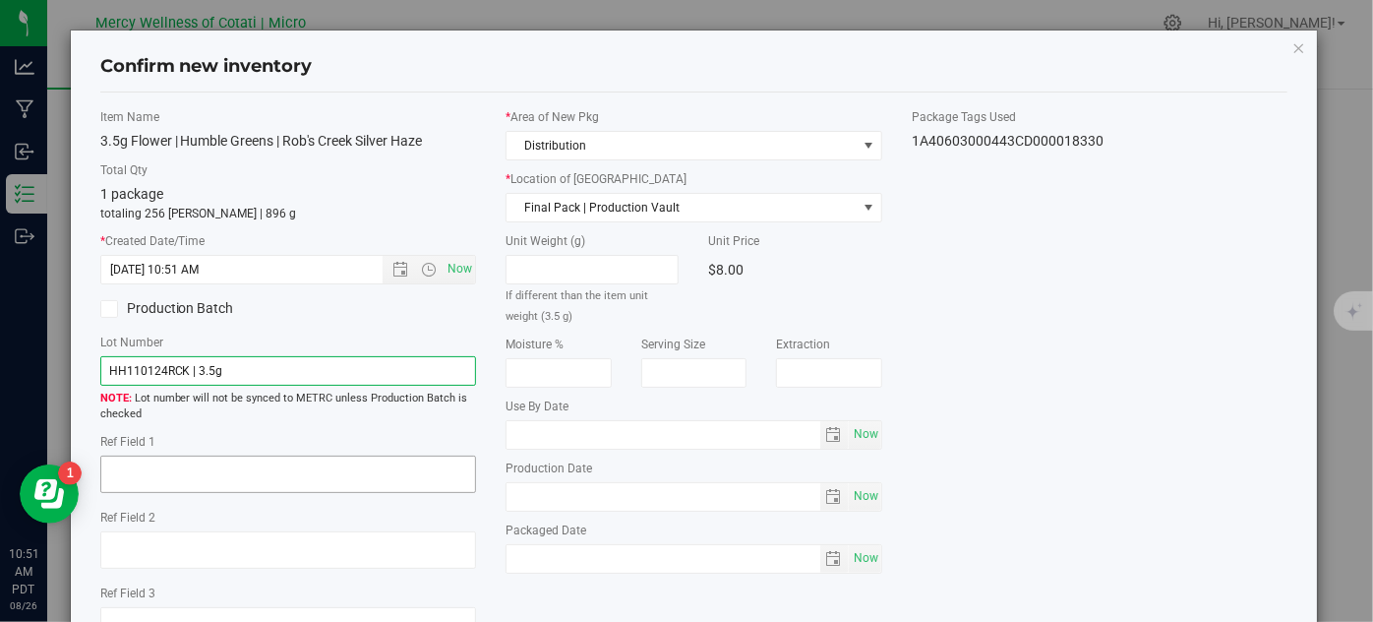
type input "HH110124RCK | 3.5g"
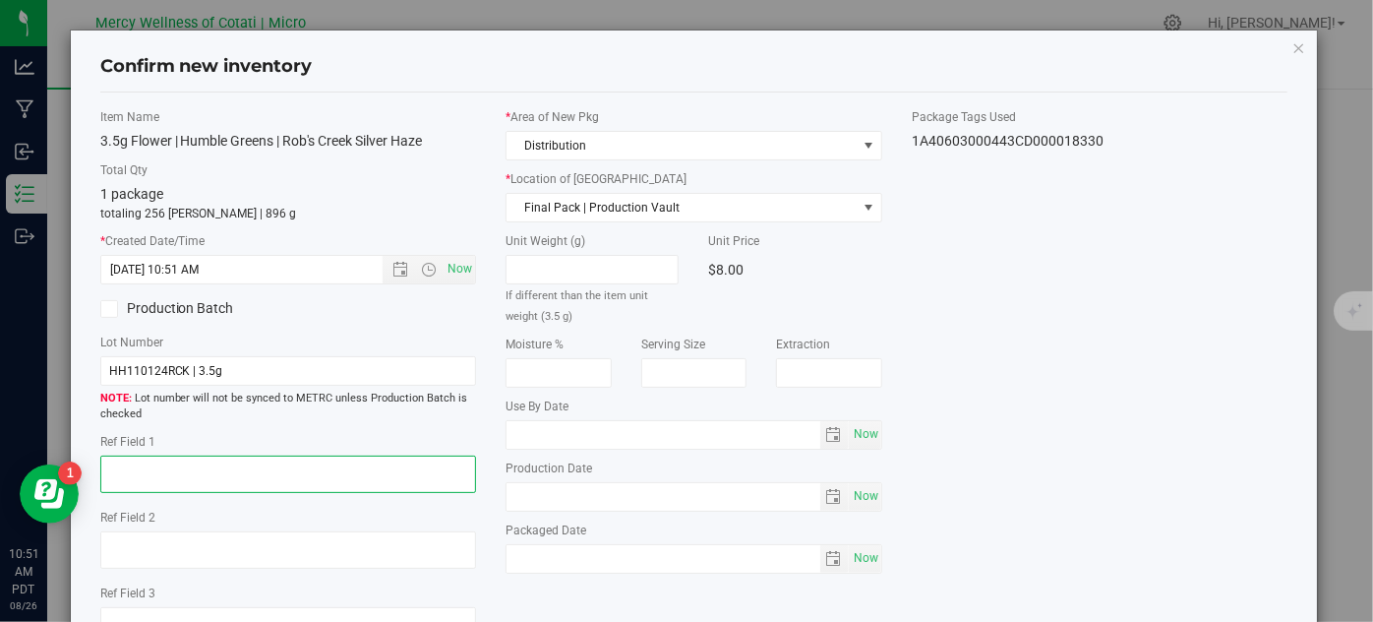
click at [322, 462] on textarea at bounding box center [288, 473] width 377 height 37
type textarea "32"
click at [873, 436] on div "* Area of New Pkg Distribution * Location of New Pkg Final Pack | Production Va…" at bounding box center [694, 345] width 406 height 475
click at [867, 436] on span "Now" at bounding box center [865, 434] width 33 height 29
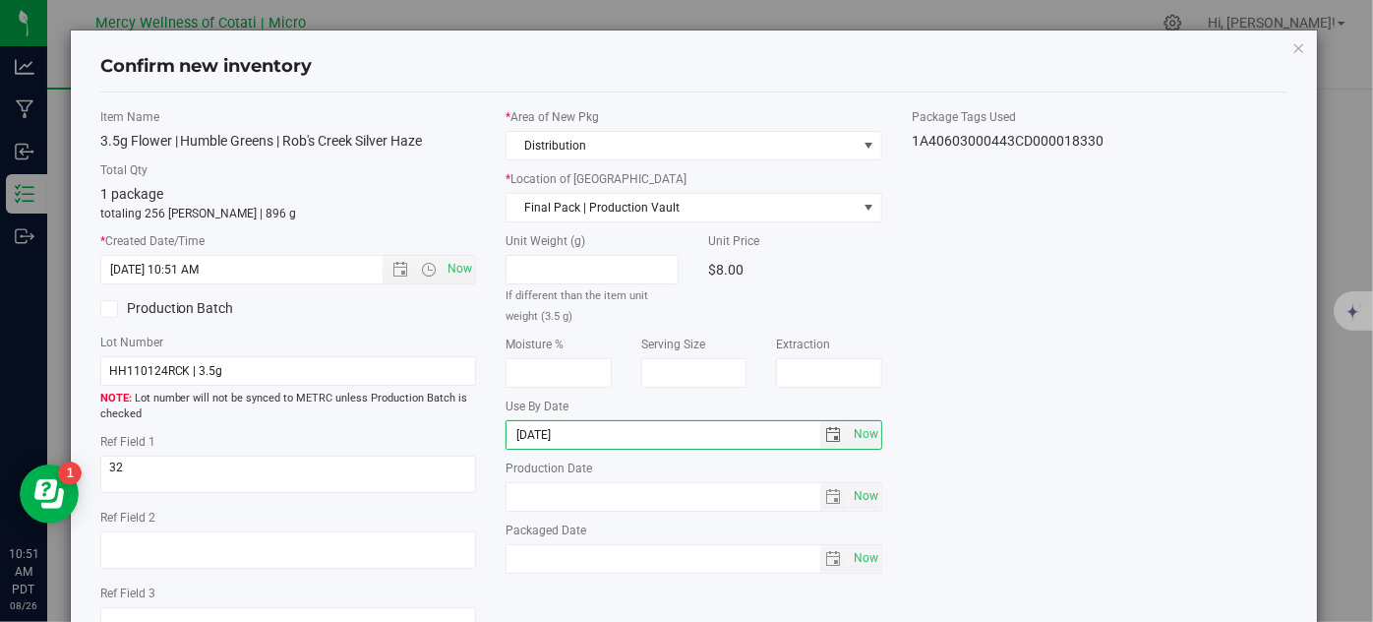
type input "2026-06-27"
click at [1157, 361] on div "Item Name 3.5g Flower | Humble Greens | Rob's Creek Silver Haze Total Qty 1 pac…" at bounding box center [695, 384] width 1218 height 552
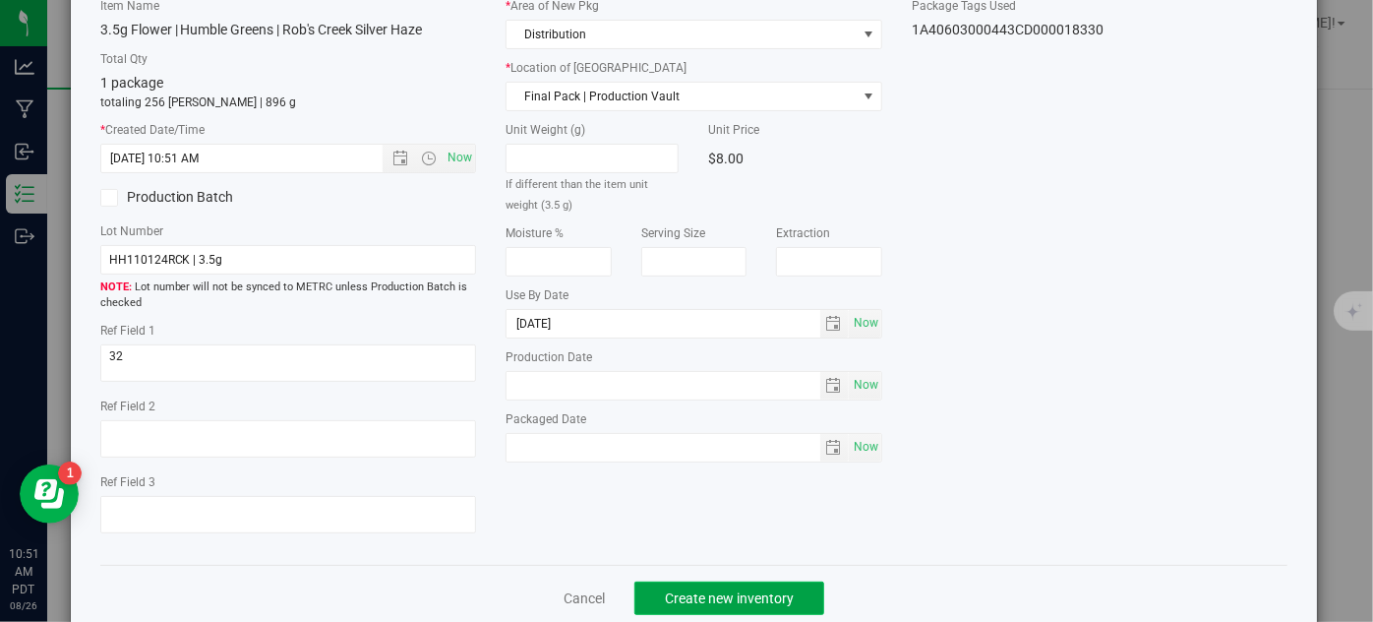
click at [757, 600] on span "Create new inventory" at bounding box center [729, 598] width 129 height 16
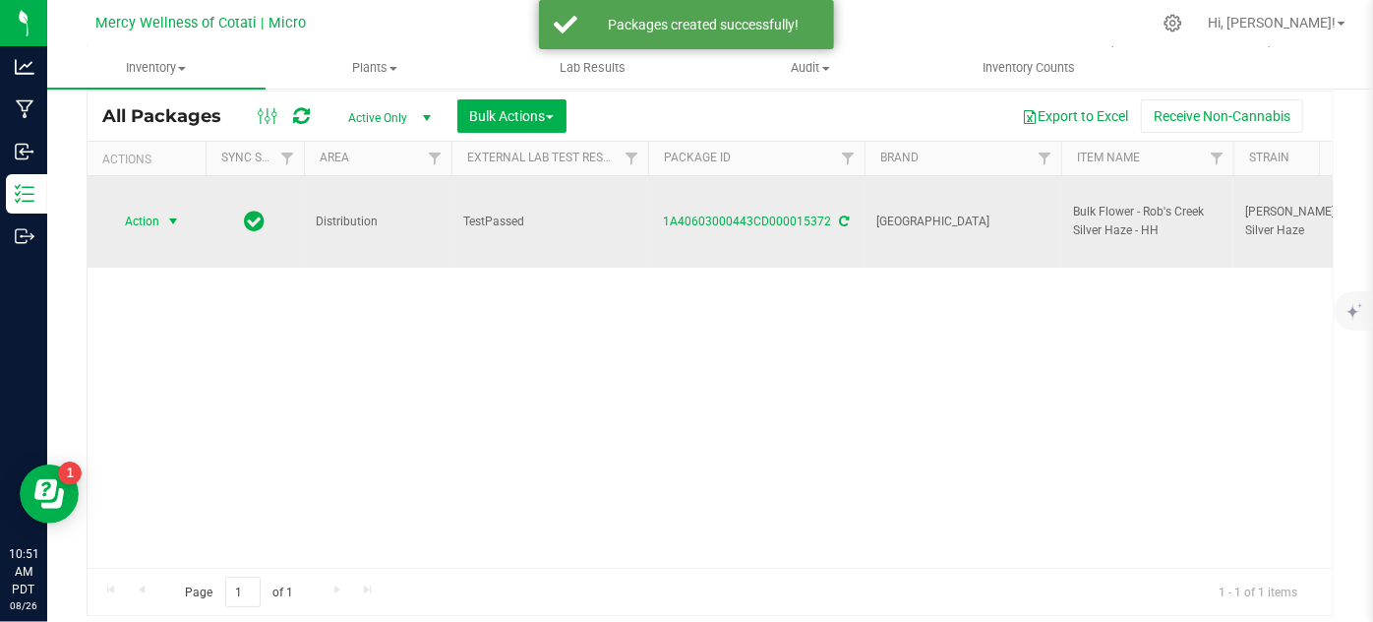
click at [154, 208] on span "Action" at bounding box center [133, 222] width 53 height 28
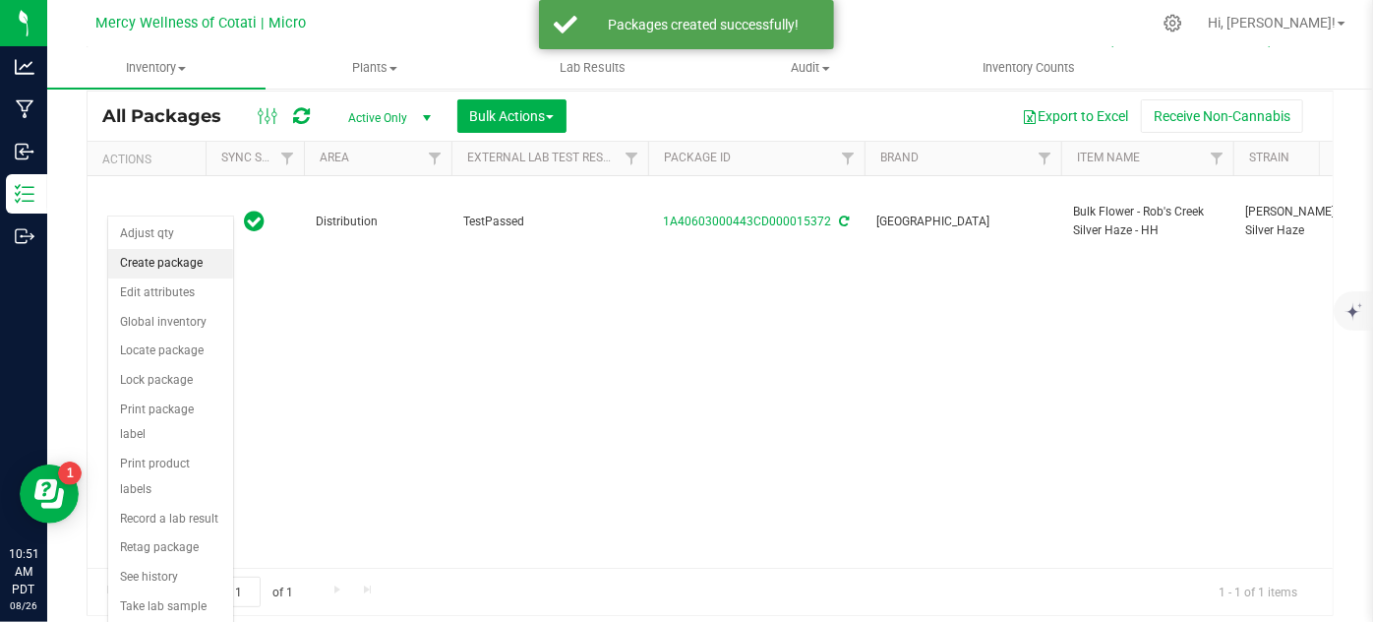
click at [171, 257] on li "Create package" at bounding box center [170, 264] width 125 height 30
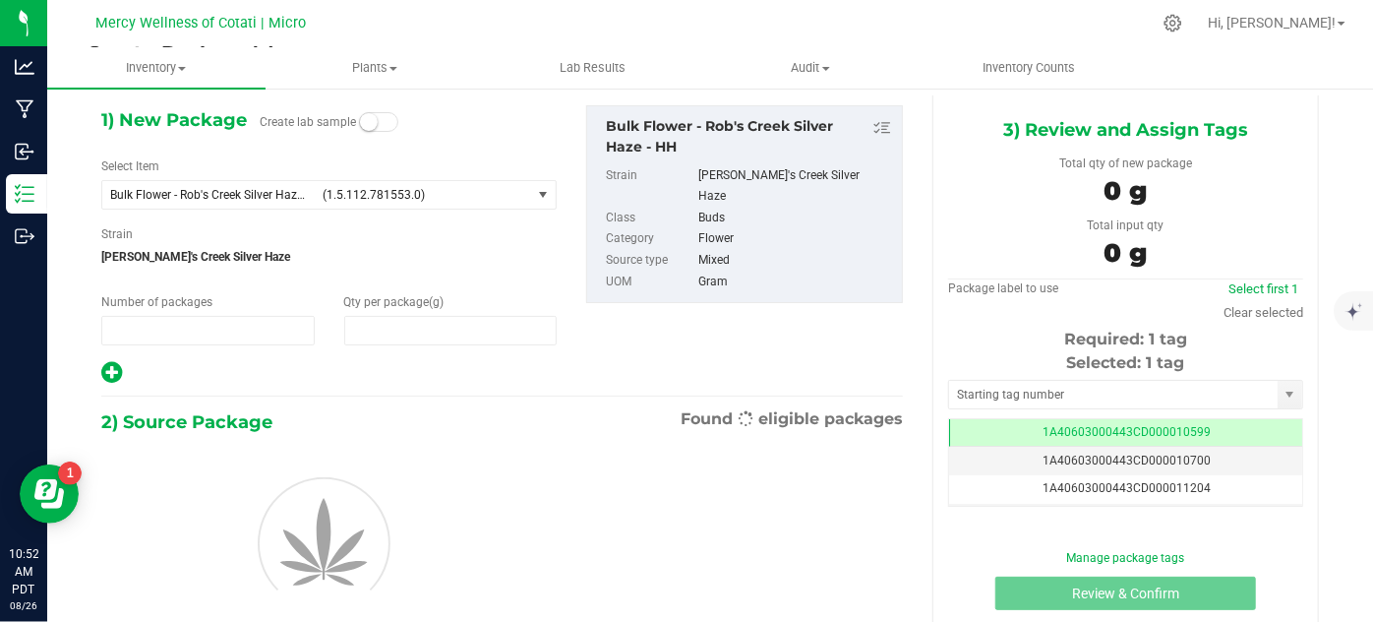
type input "1"
type input "0.0000"
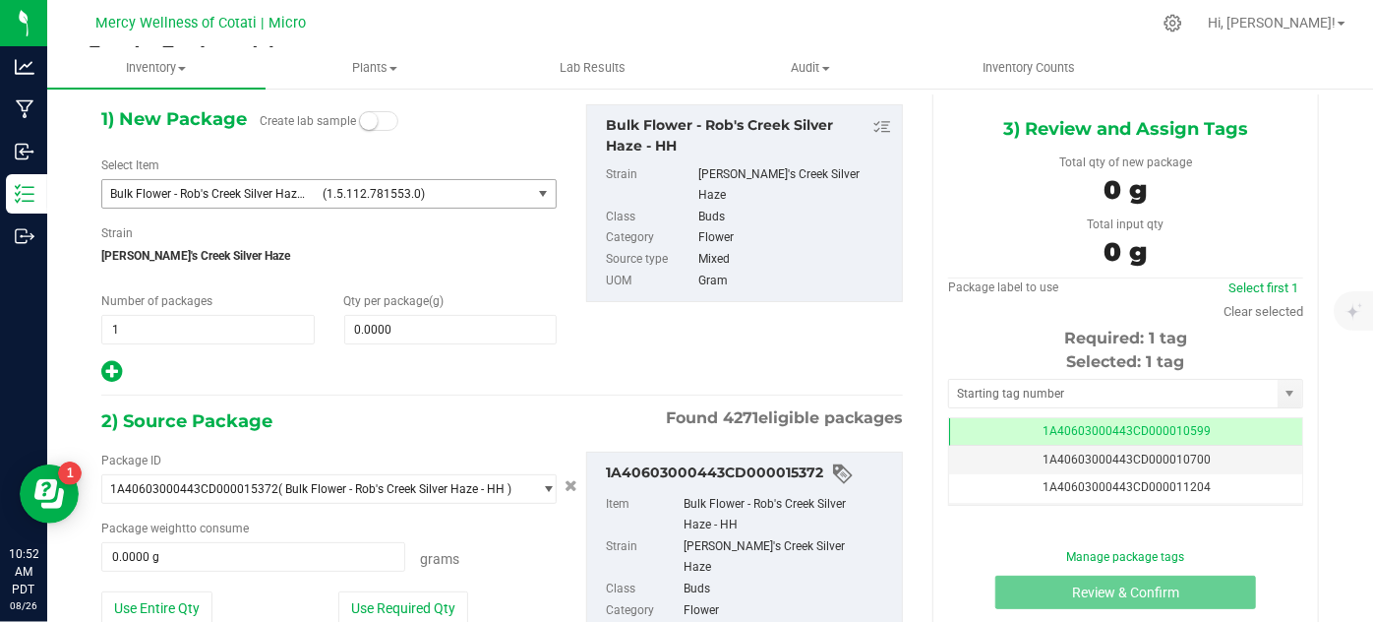
click at [444, 190] on span "(1.5.112.781553.0)" at bounding box center [423, 194] width 201 height 14
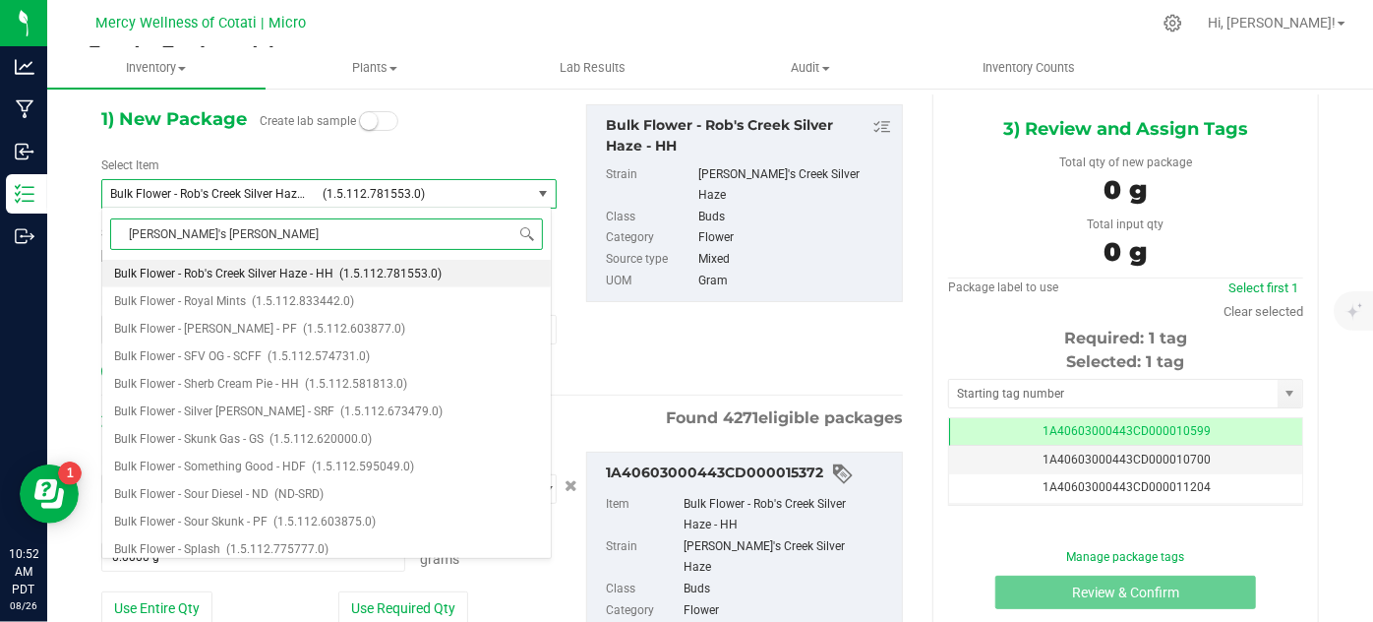
type input "[PERSON_NAME]'s cree"
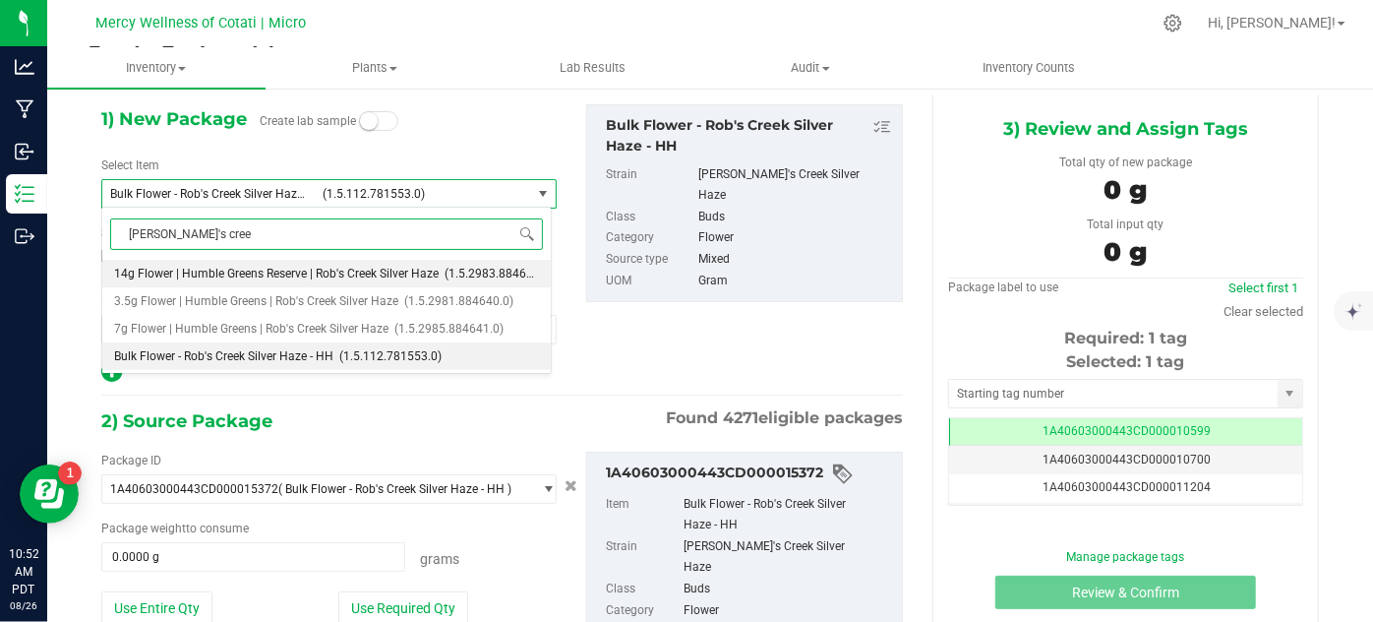
click at [358, 264] on li "14g Flower | Humble Greens Reserve | Rob's Creek Silver Haze (1.5.2983.884642.0)" at bounding box center [326, 274] width 448 height 28
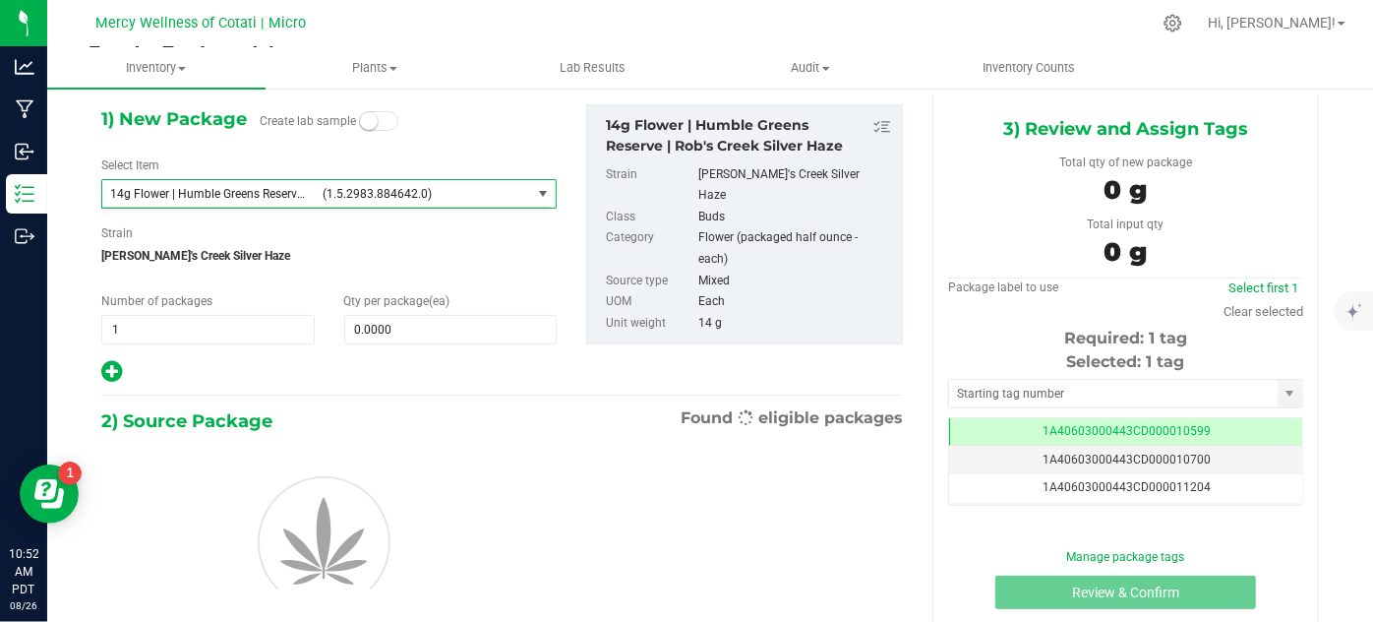
type input "0"
click at [354, 337] on input "0" at bounding box center [450, 330] width 211 height 28
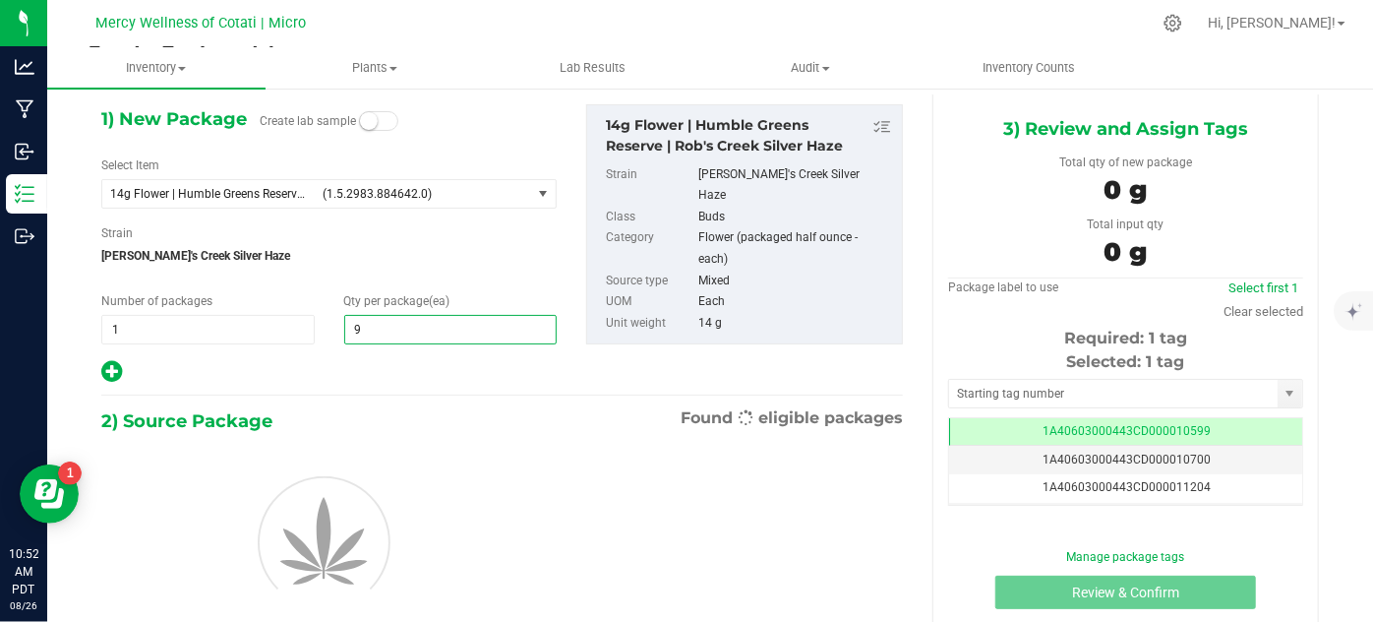
type input "93"
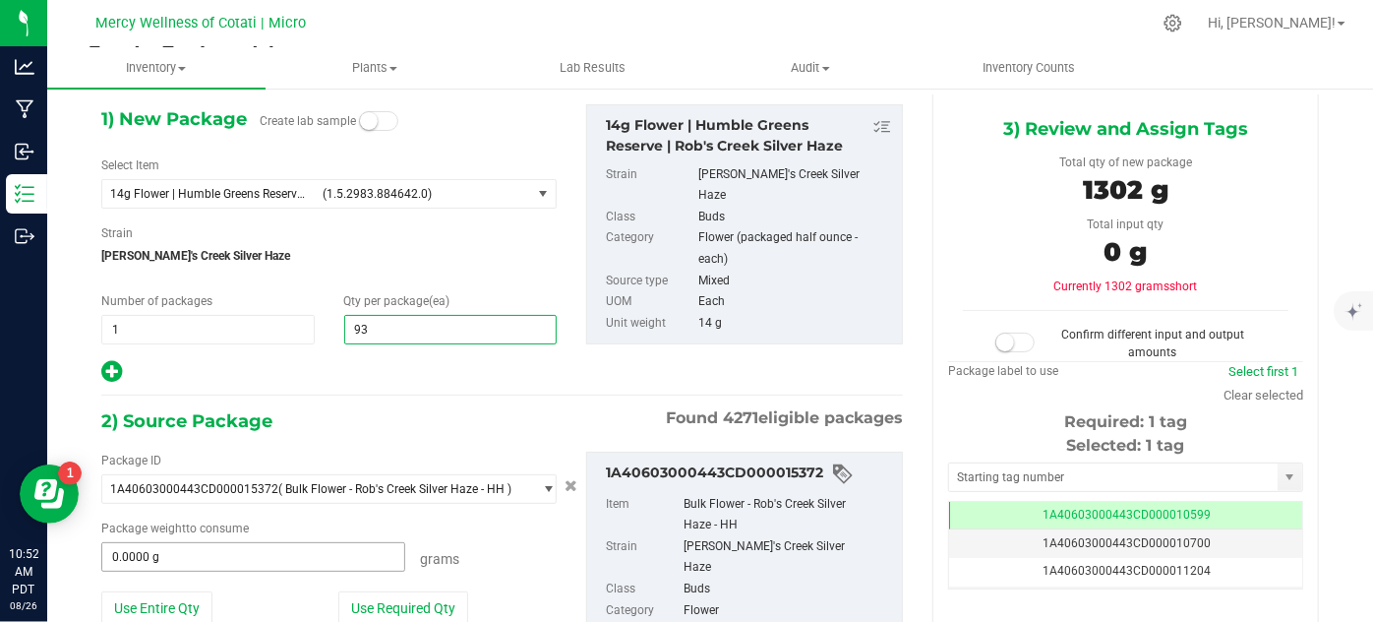
click at [273, 556] on input "0.0000 g" at bounding box center [253, 557] width 302 height 28
type input "93"
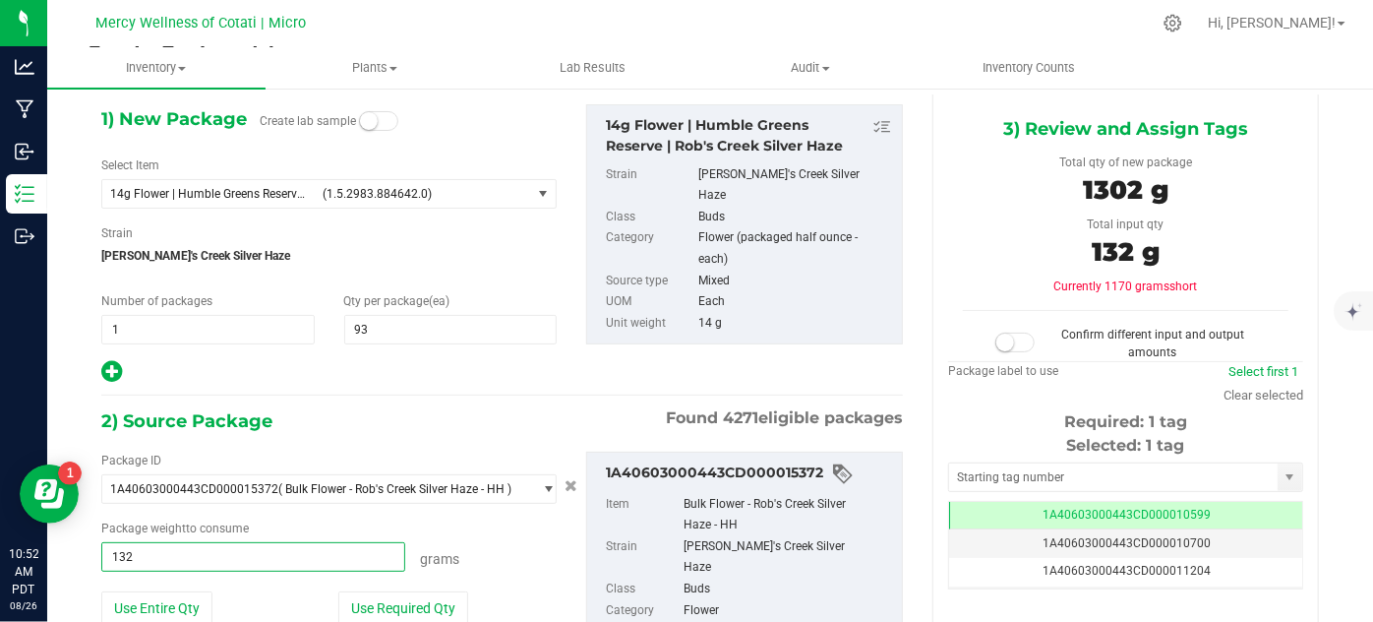
type input "1323"
click at [1020, 337] on span at bounding box center [1014, 342] width 39 height 20
type input "1323.0000 g"
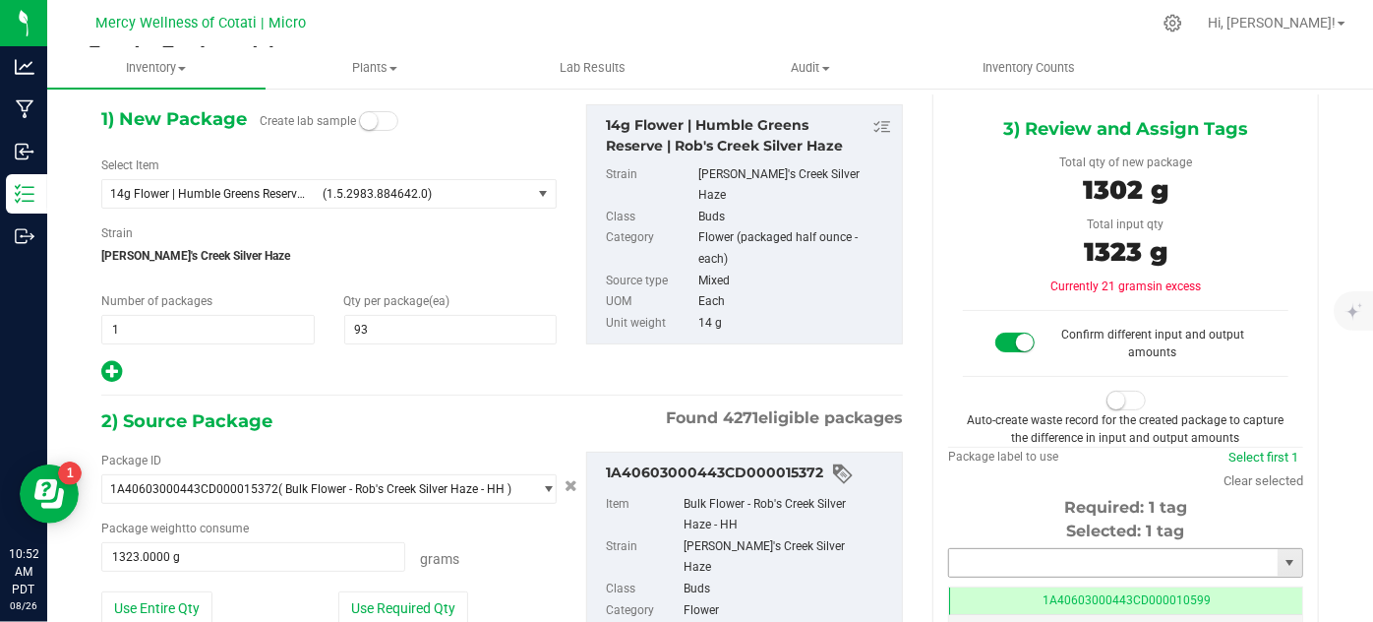
click at [990, 553] on input "text" at bounding box center [1113, 563] width 328 height 28
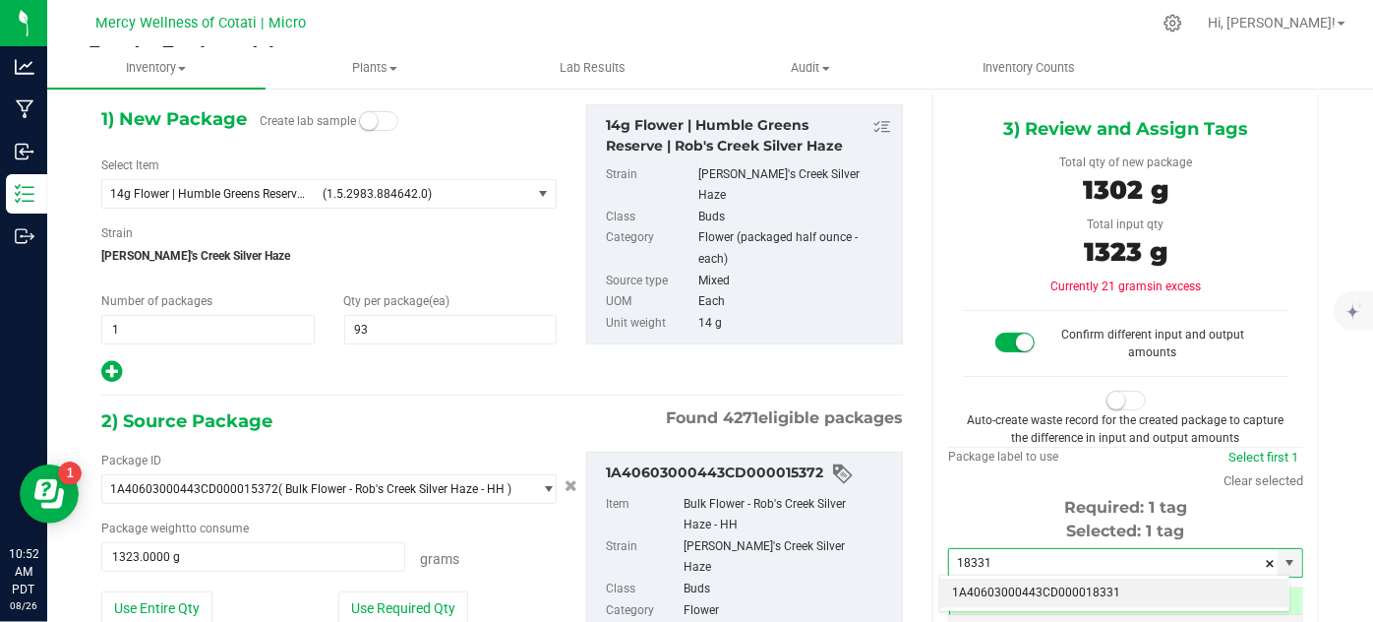
click at [968, 587] on li "1A40603000443CD000018331" at bounding box center [1114, 593] width 349 height 30
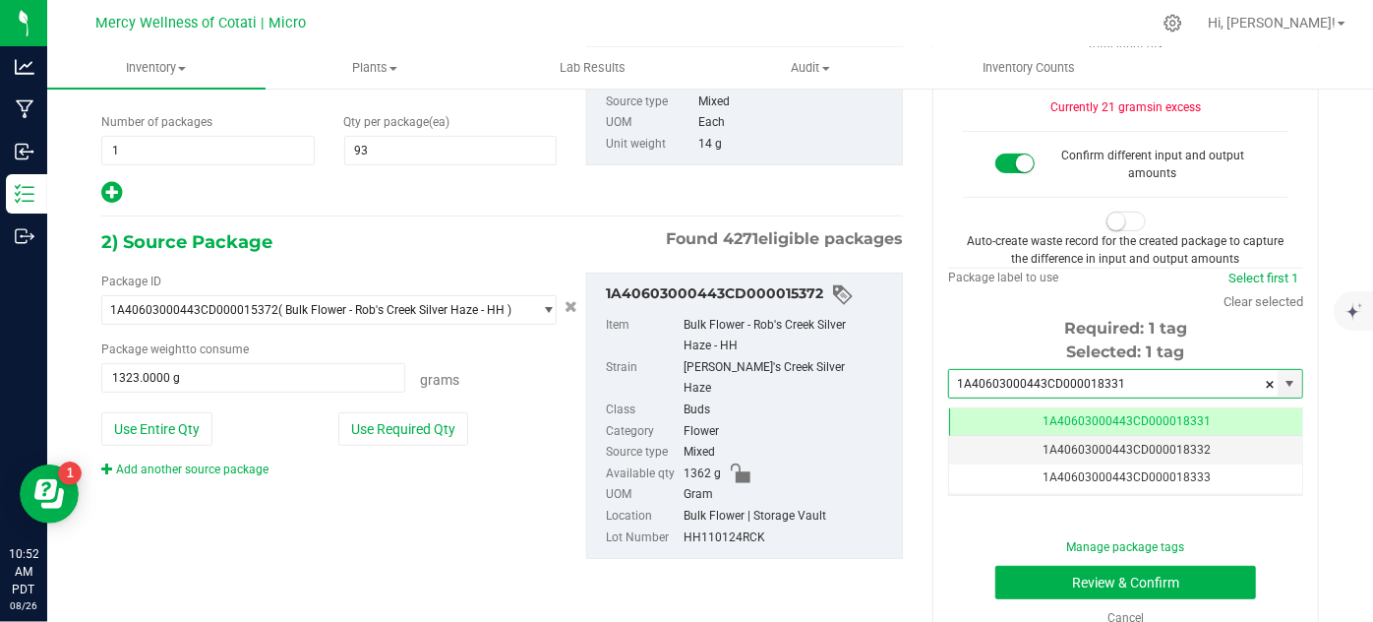
type input "1A40603000443CD000018331"
click at [1052, 573] on button "Review & Confirm" at bounding box center [1125, 581] width 261 height 33
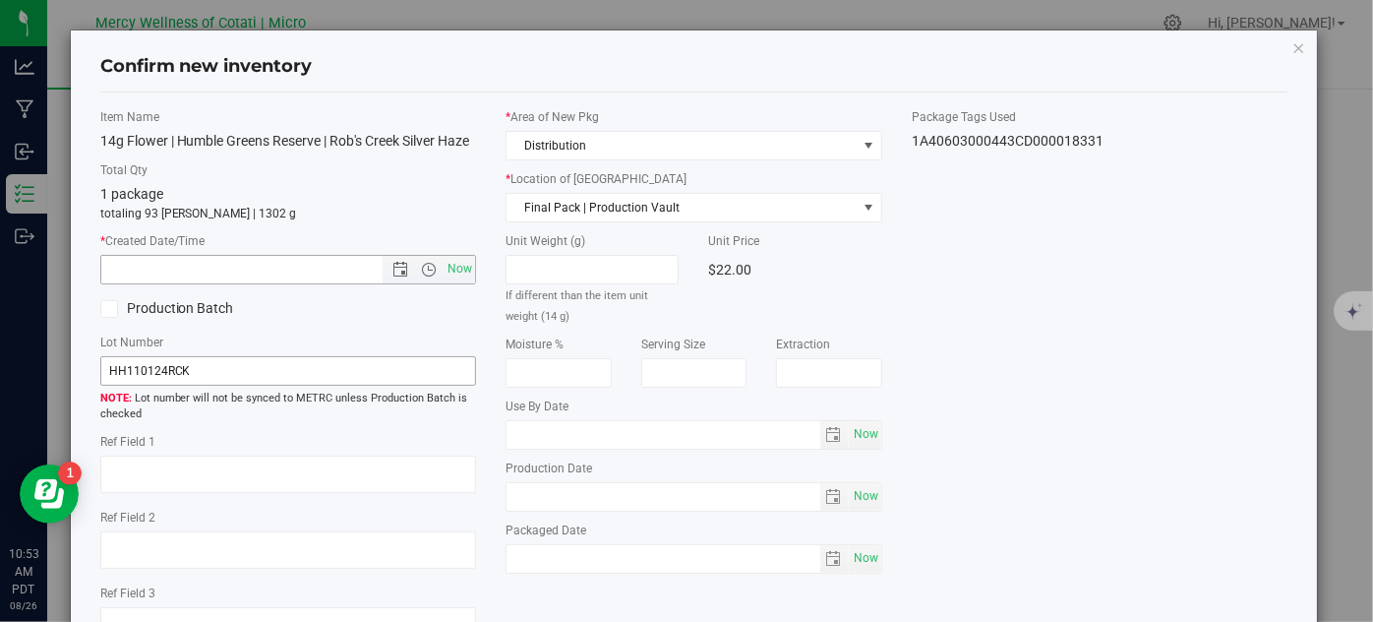
drag, startPoint x: 448, startPoint y: 290, endPoint x: 389, endPoint y: 387, distance: 113.8
click at [449, 283] on span "Now" at bounding box center [460, 269] width 33 height 29
type input "8/26/2025 10:53 AM"
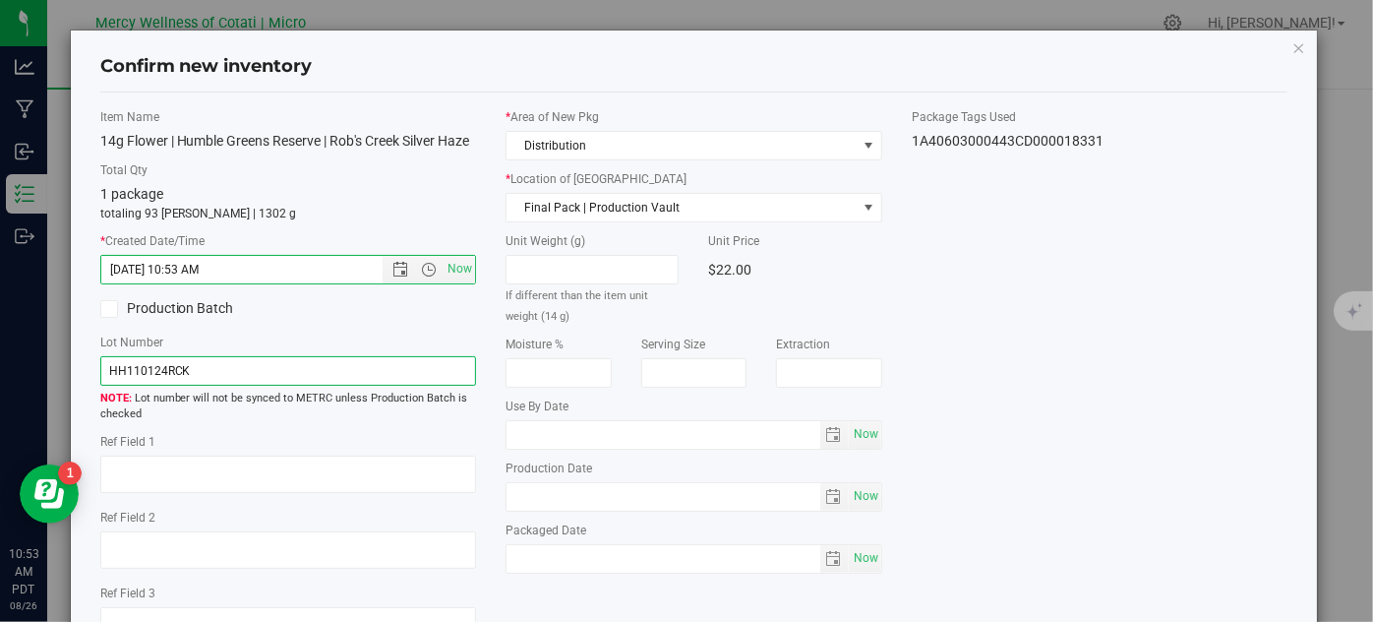
click at [390, 386] on input "HH110124RCK" at bounding box center [288, 371] width 377 height 30
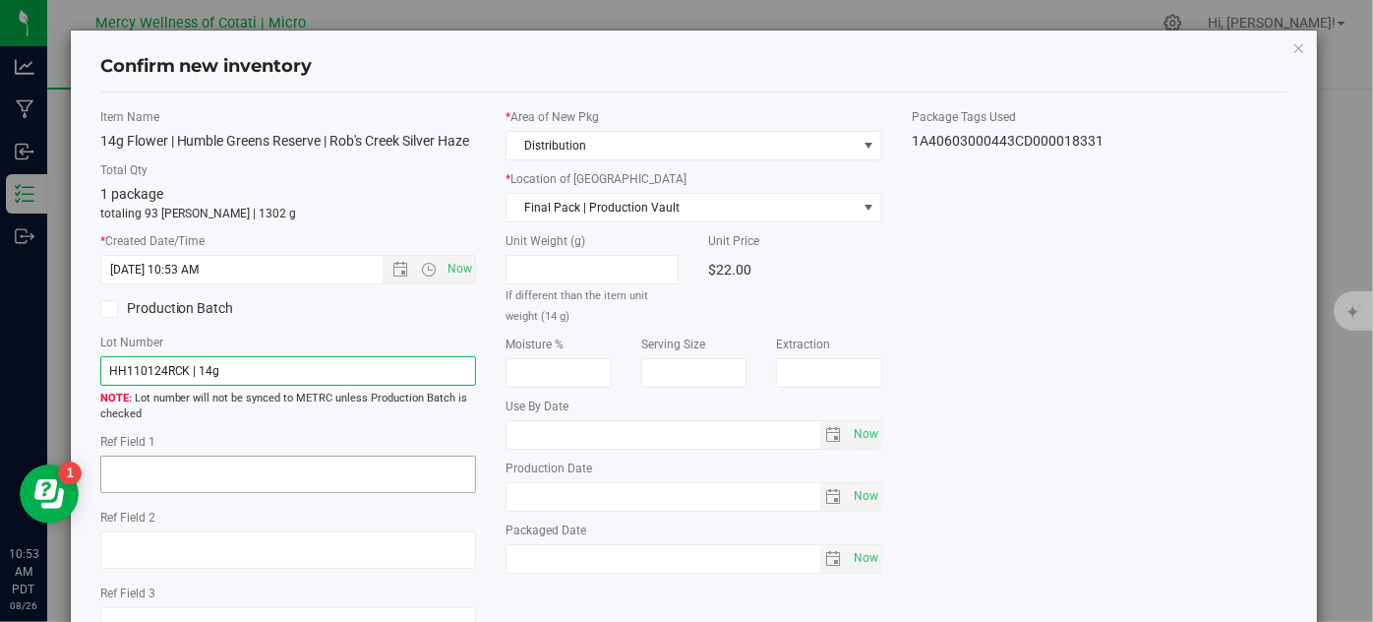
type input "HH110124RCK | 14g"
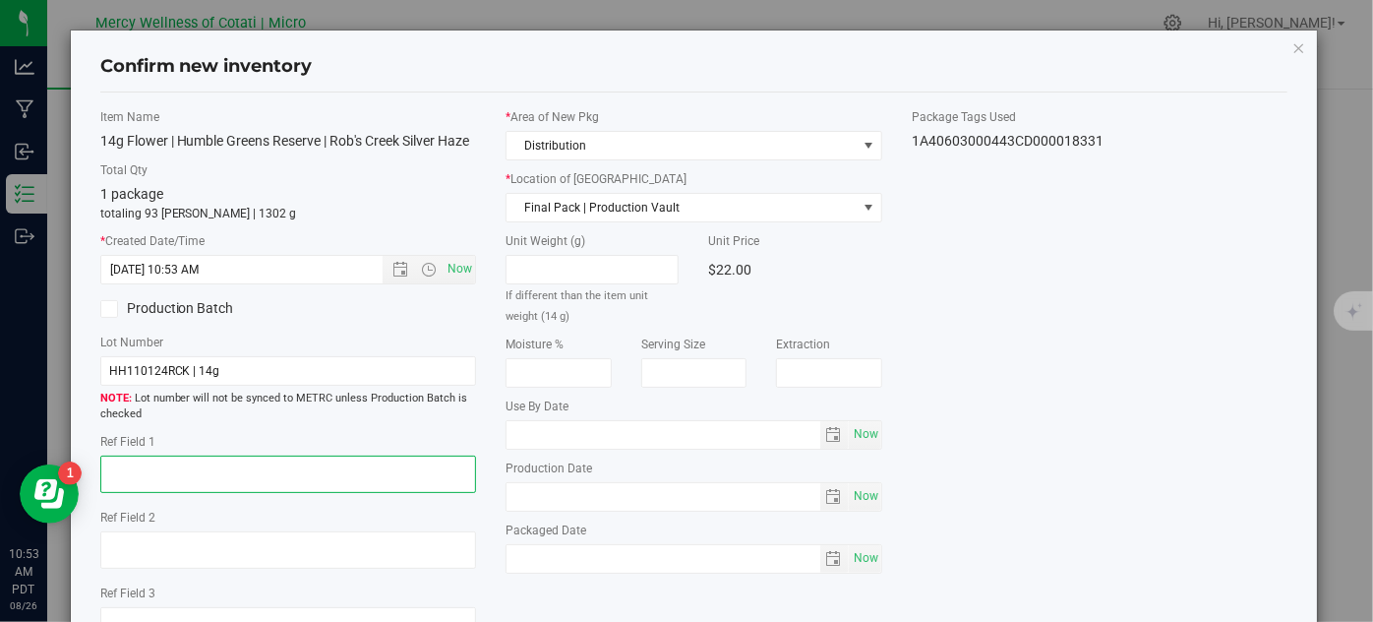
click at [351, 488] on textarea at bounding box center [288, 473] width 377 height 37
type textarea "16"
click at [887, 434] on div "* Area of New Pkg Distribution * Location of New Pkg Final Pack | Production Va…" at bounding box center [694, 345] width 406 height 475
click at [872, 437] on span "Now" at bounding box center [865, 434] width 33 height 29
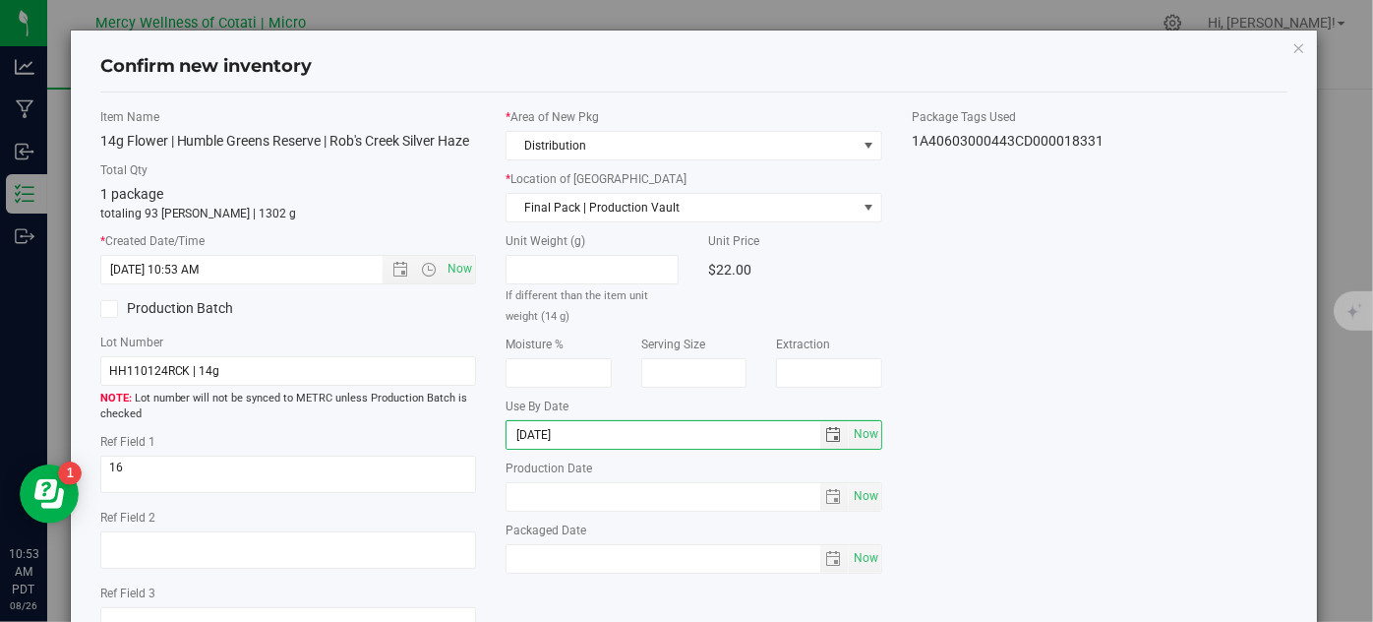
type input "2026-06-27"
click at [1151, 342] on div "Item Name 14g Flower | Humble Greens Reserve | Rob's Creek Silver Haze Total Qt…" at bounding box center [695, 384] width 1218 height 552
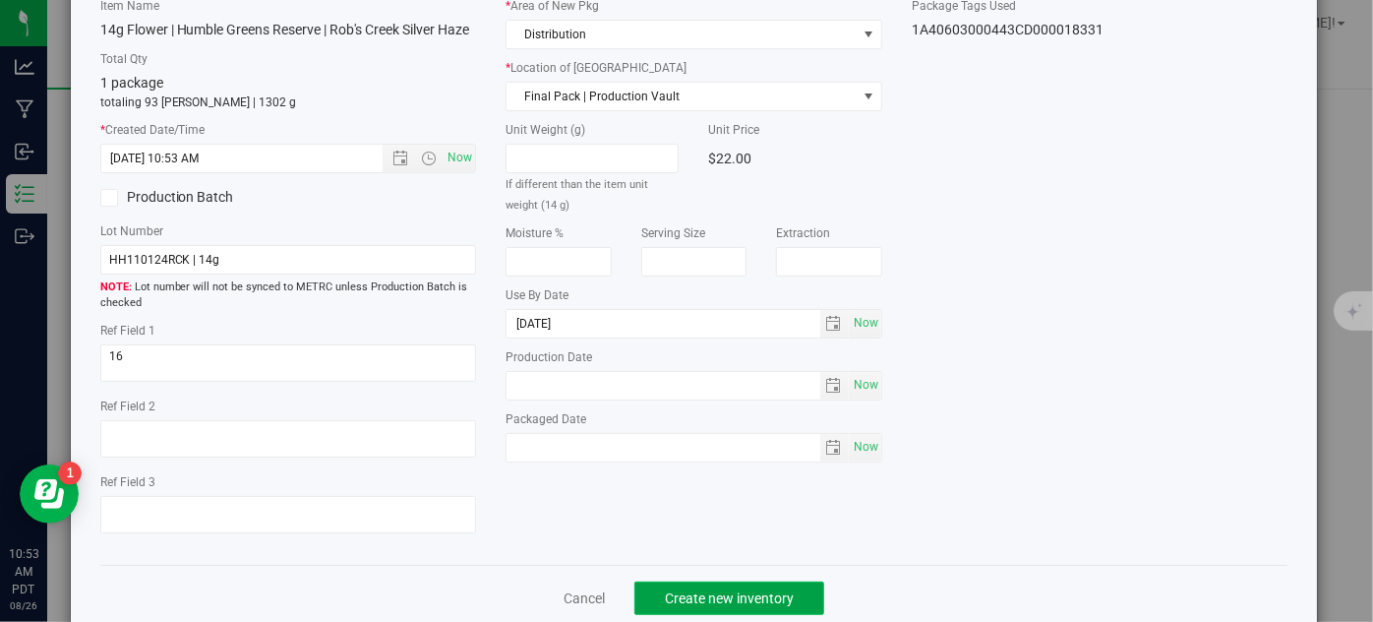
click at [776, 603] on button "Create new inventory" at bounding box center [729, 597] width 190 height 33
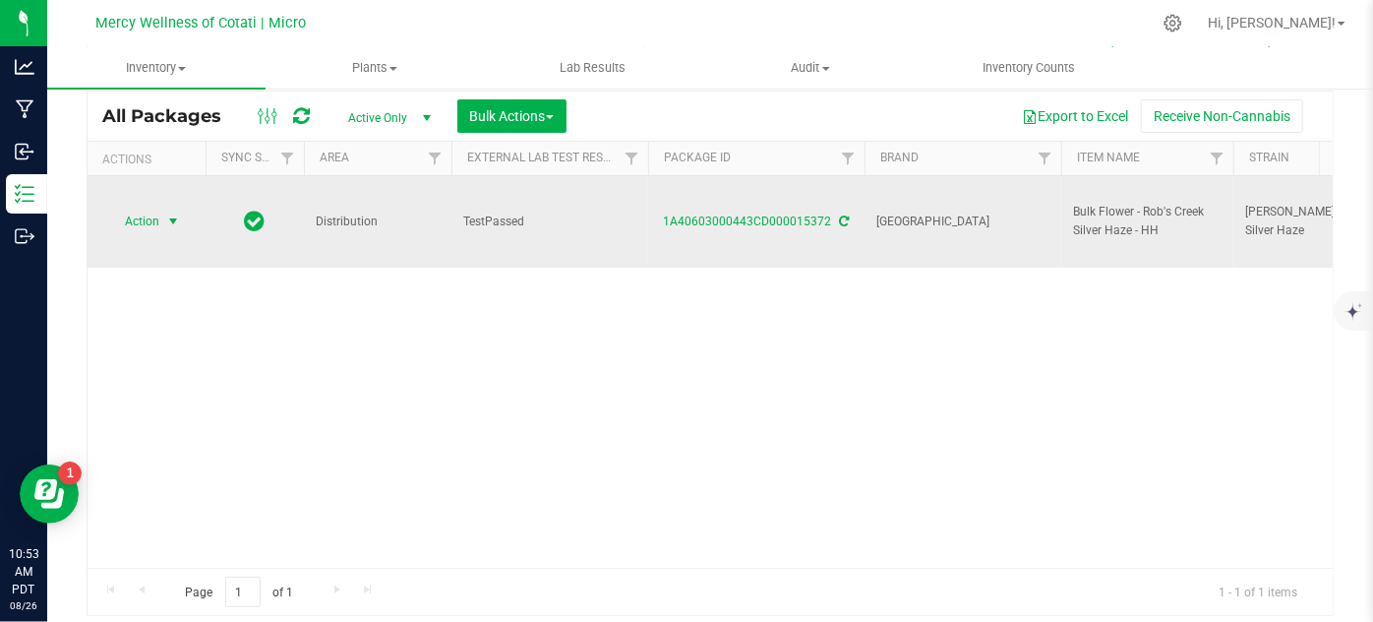
click at [162, 208] on span "select" at bounding box center [173, 222] width 25 height 28
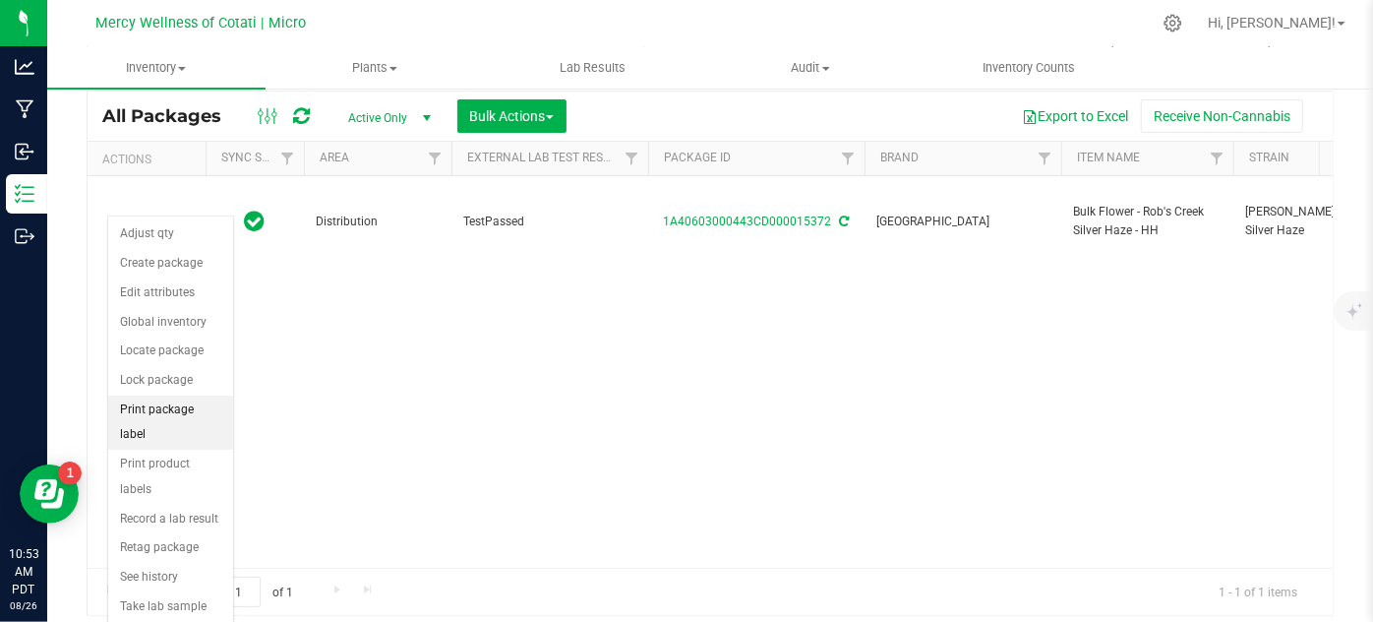
click at [205, 405] on li "Print package label" at bounding box center [170, 422] width 125 height 54
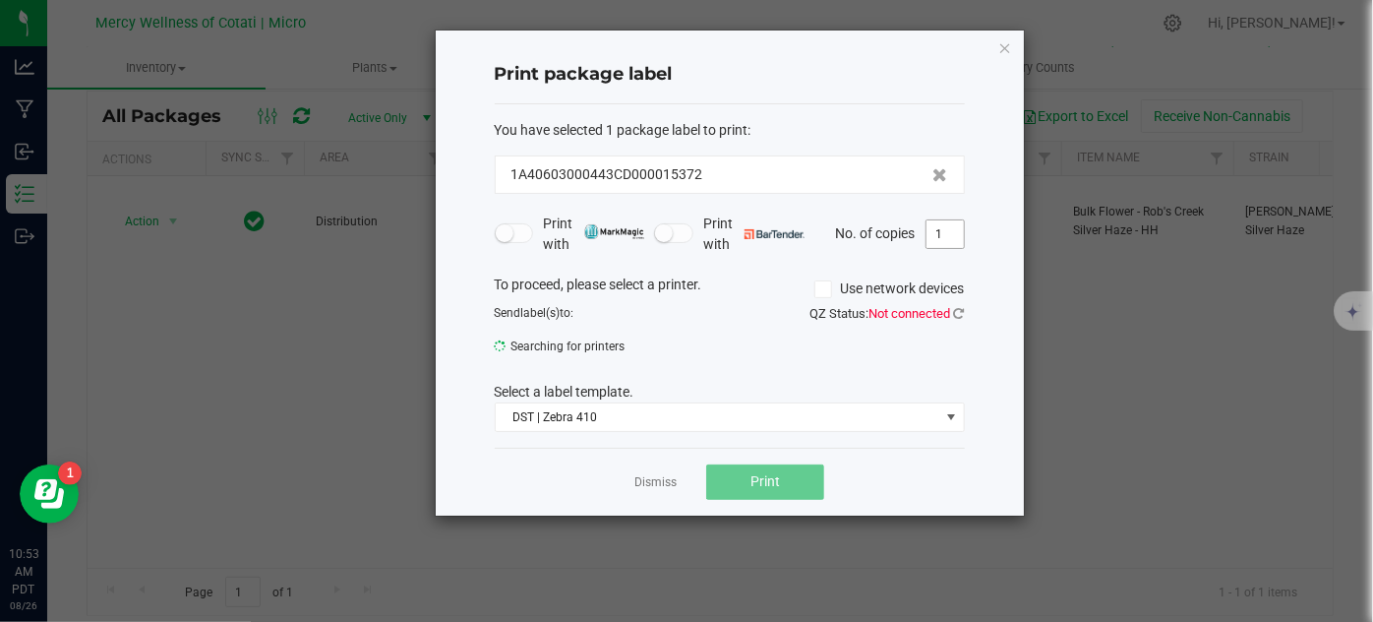
click at [941, 233] on input "1" at bounding box center [944, 234] width 37 height 28
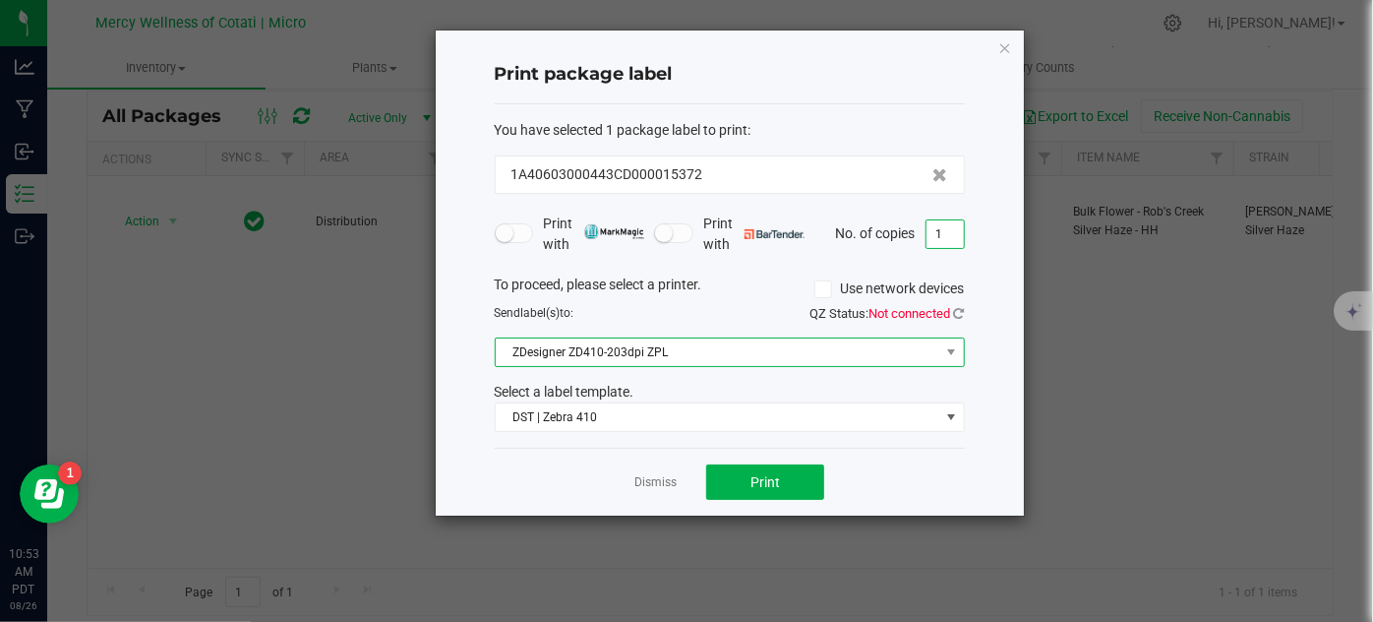
click at [849, 356] on span "ZDesigner ZD410-203dpi ZPL" at bounding box center [718, 352] width 444 height 28
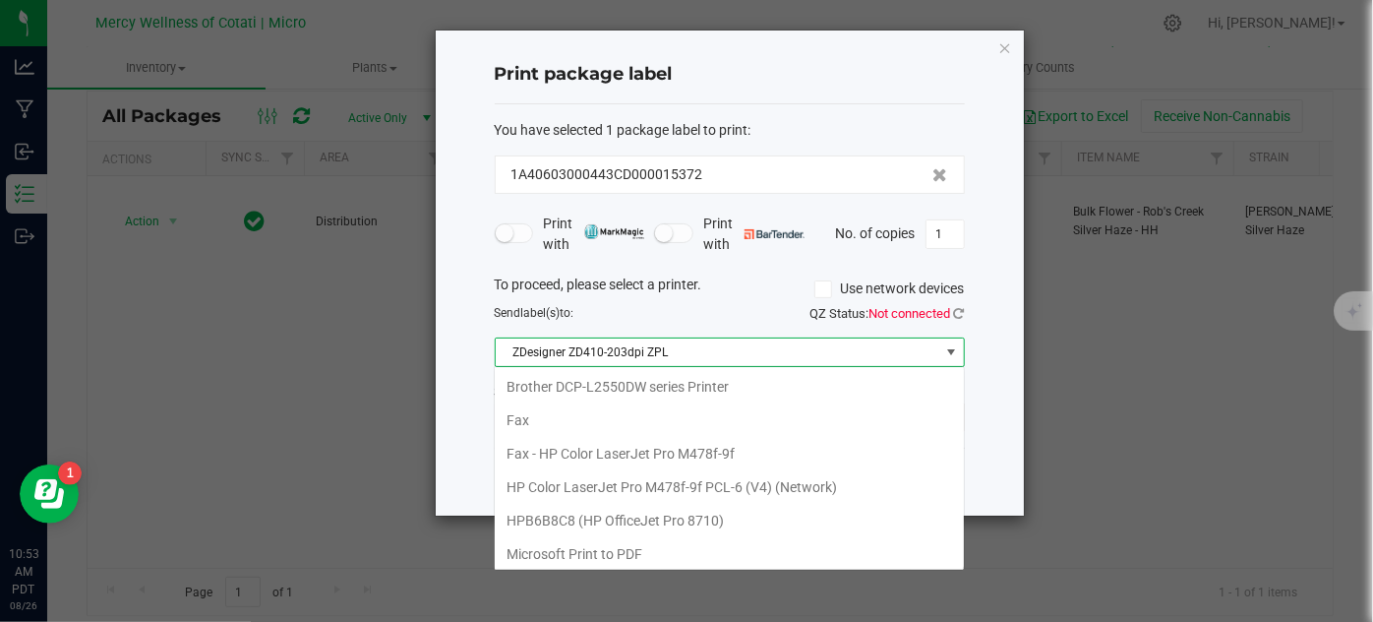
scroll to position [131, 0]
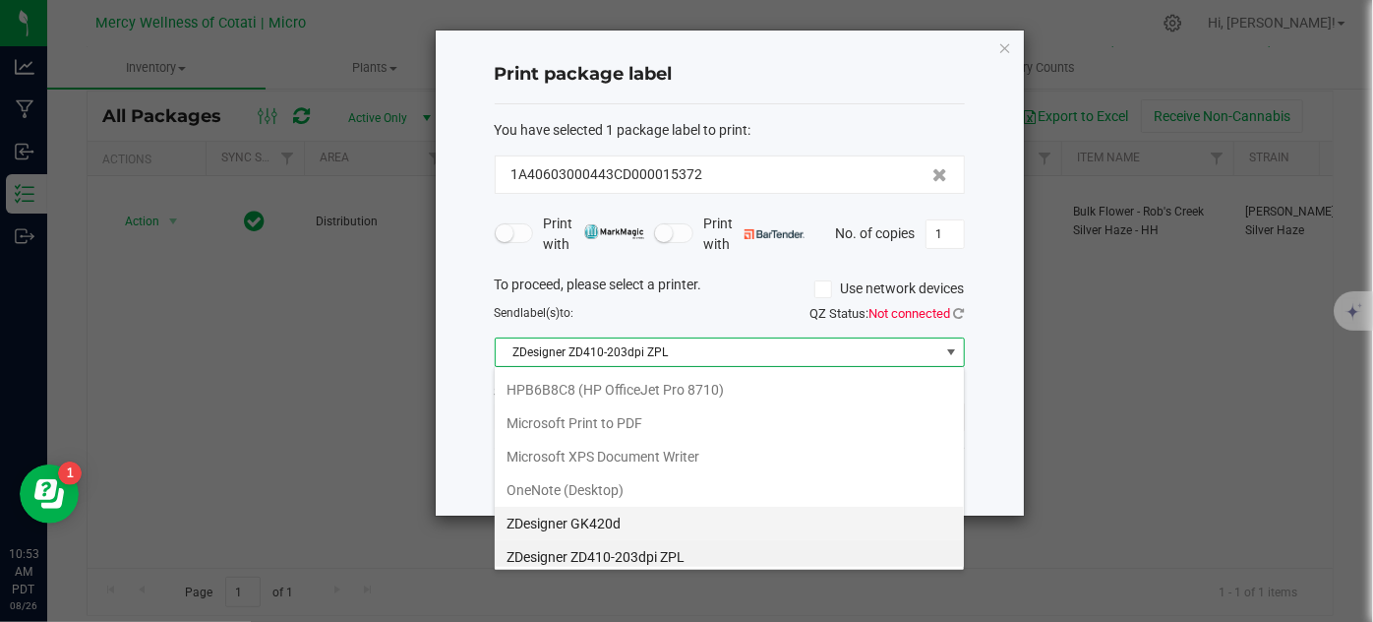
click at [621, 507] on GK420d "ZDesigner GK420d" at bounding box center [729, 522] width 469 height 33
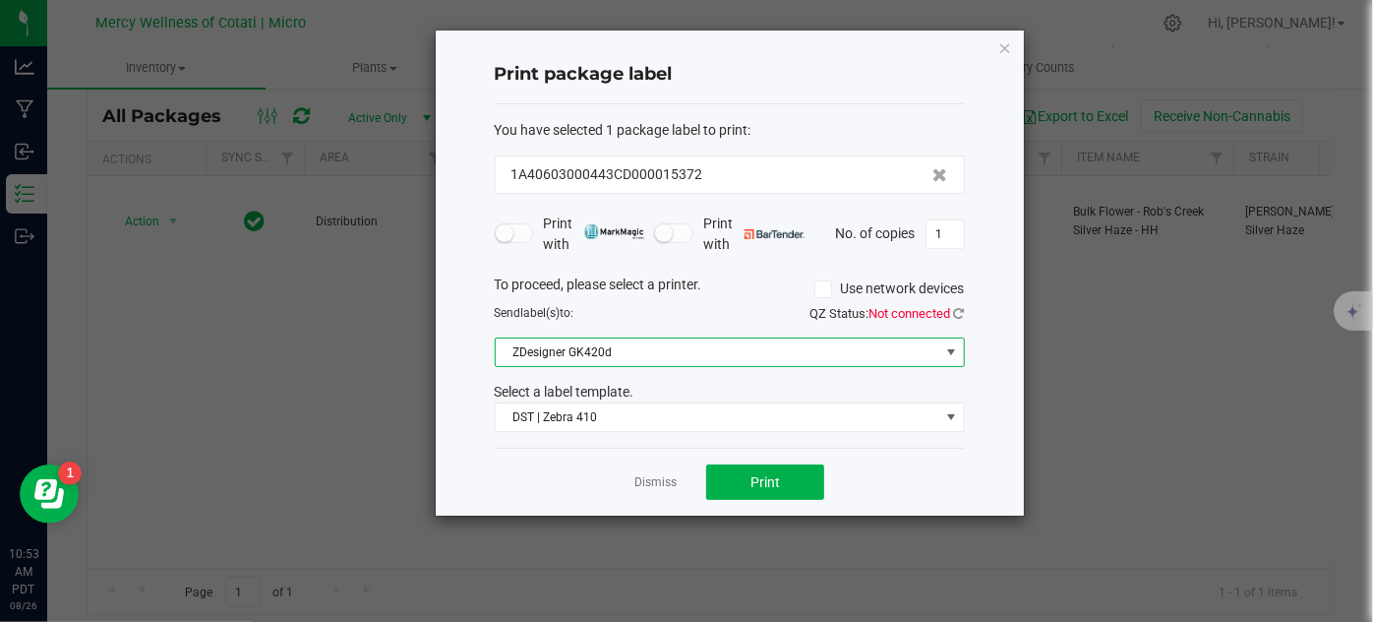
click at [621, 507] on div "Dismiss Print" at bounding box center [730, 481] width 470 height 68
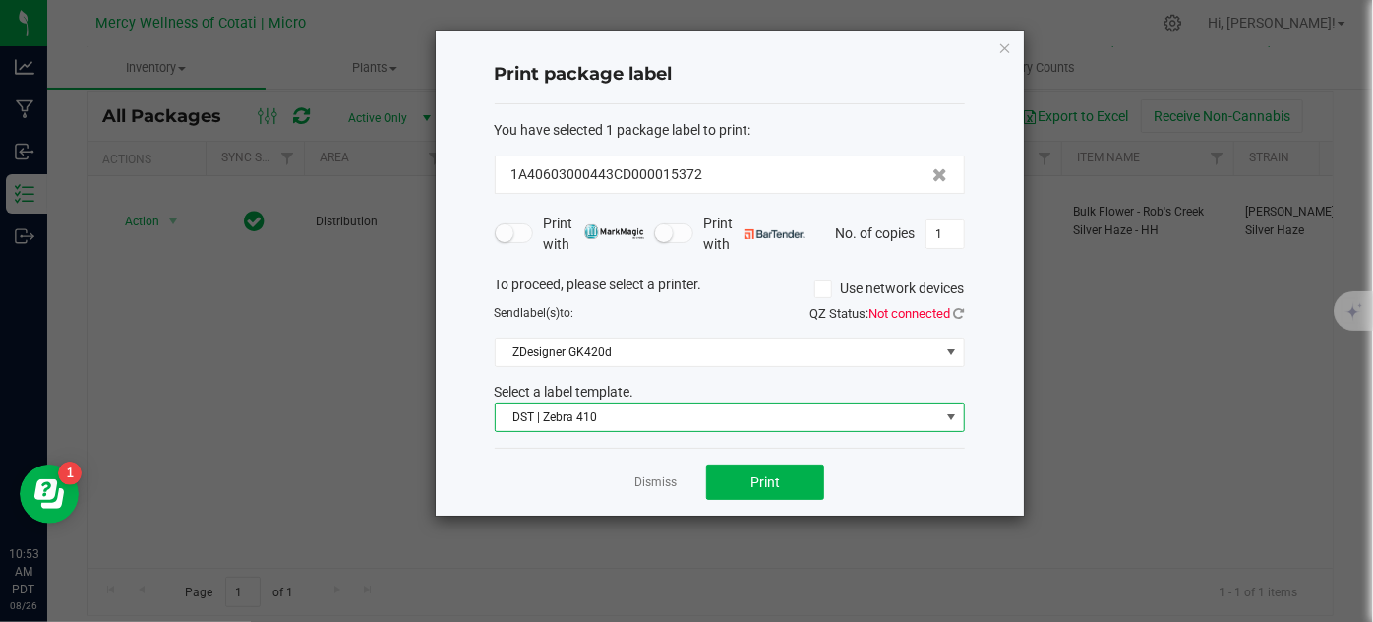
click at [619, 416] on span "DST | Zebra 410" at bounding box center [718, 417] width 444 height 28
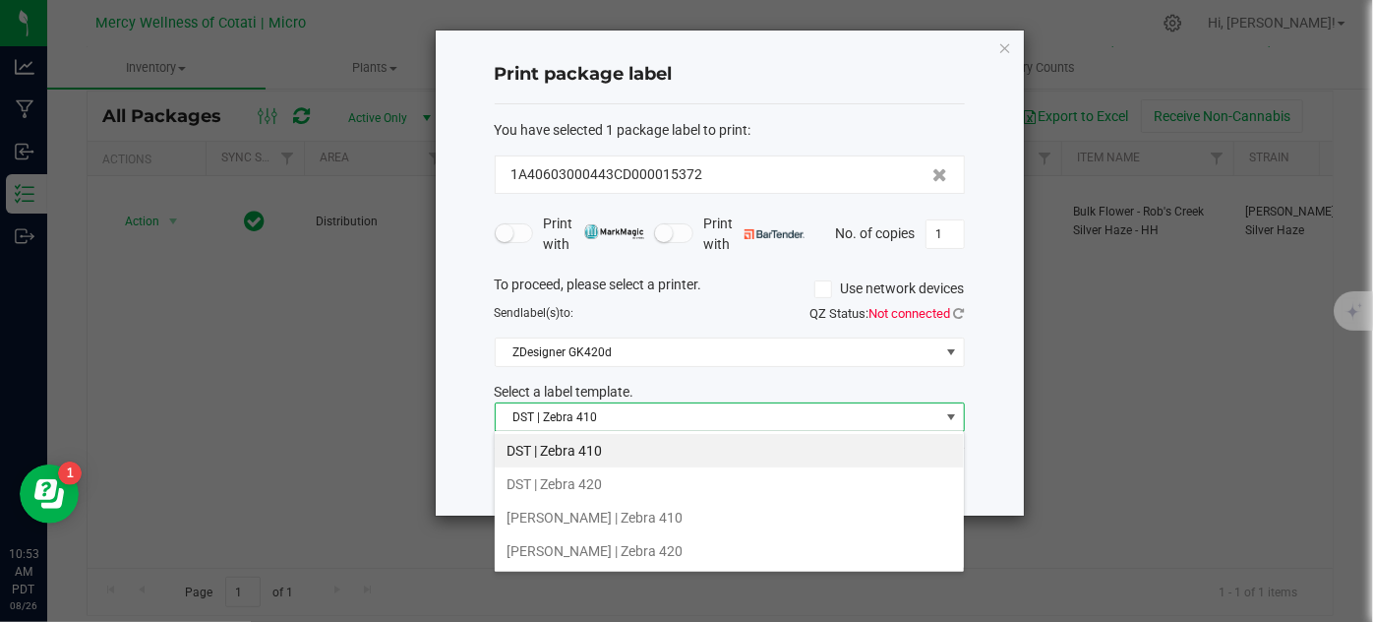
scroll to position [29, 470]
click at [610, 472] on li "DST | Zebra 420" at bounding box center [729, 483] width 469 height 33
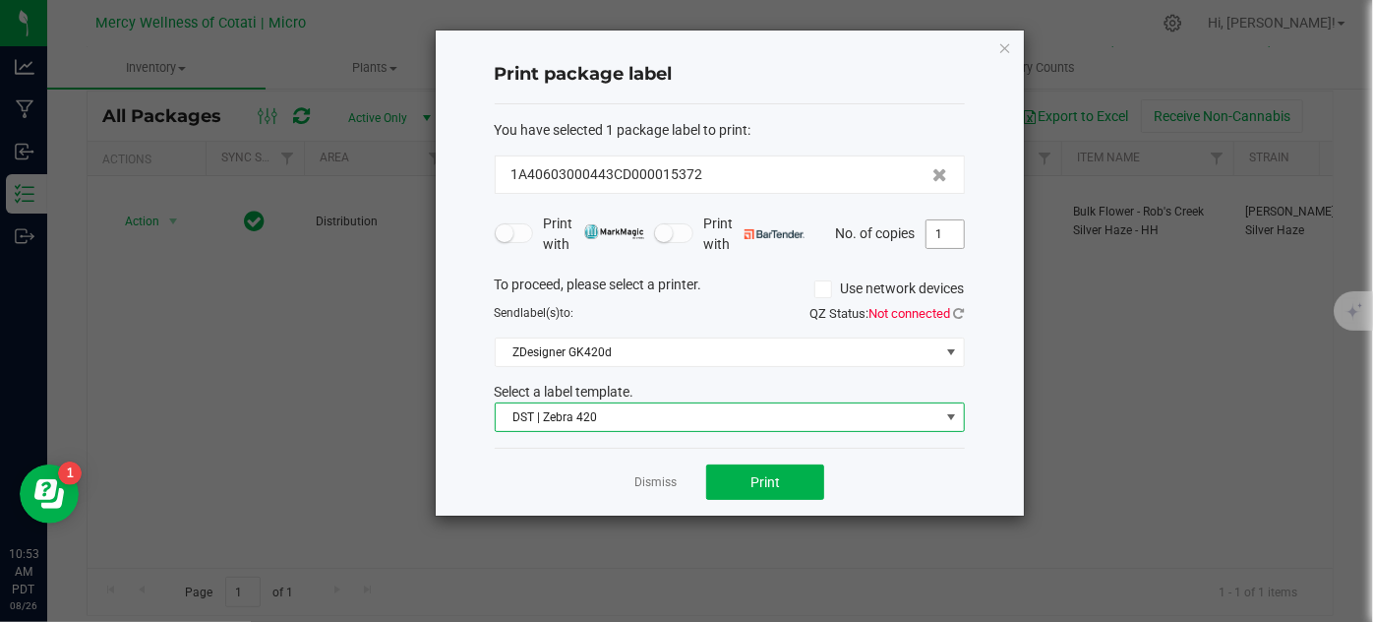
click at [952, 225] on input "1" at bounding box center [944, 234] width 37 height 28
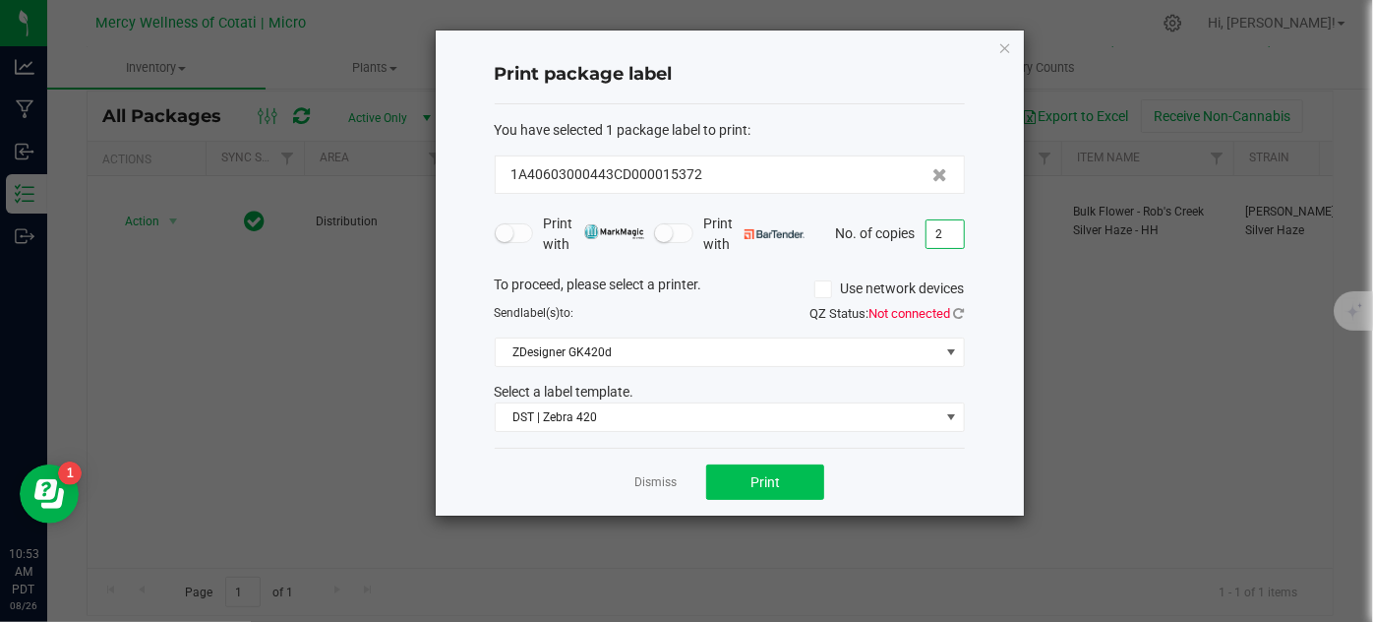
type input "2"
click at [808, 487] on button "Print" at bounding box center [765, 481] width 118 height 35
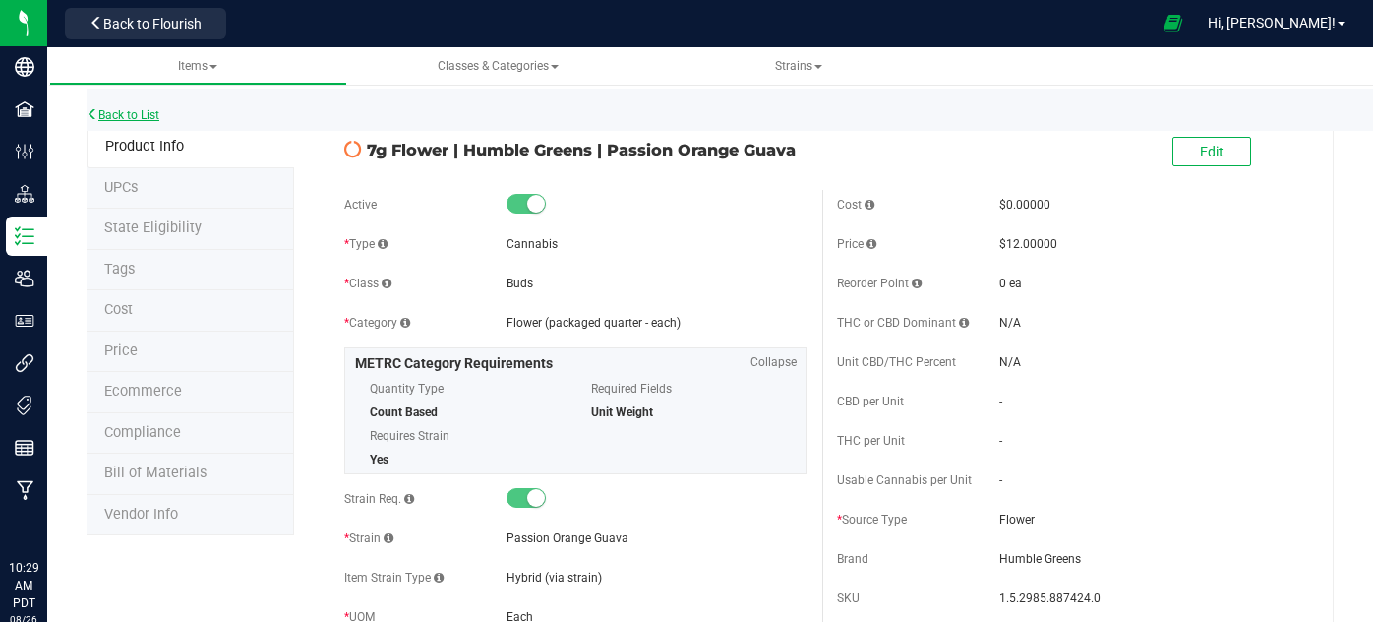
drag, startPoint x: 0, startPoint y: 0, endPoint x: 143, endPoint y: 116, distance: 183.9
click at [143, 116] on link "Back to List" at bounding box center [123, 115] width 73 height 14
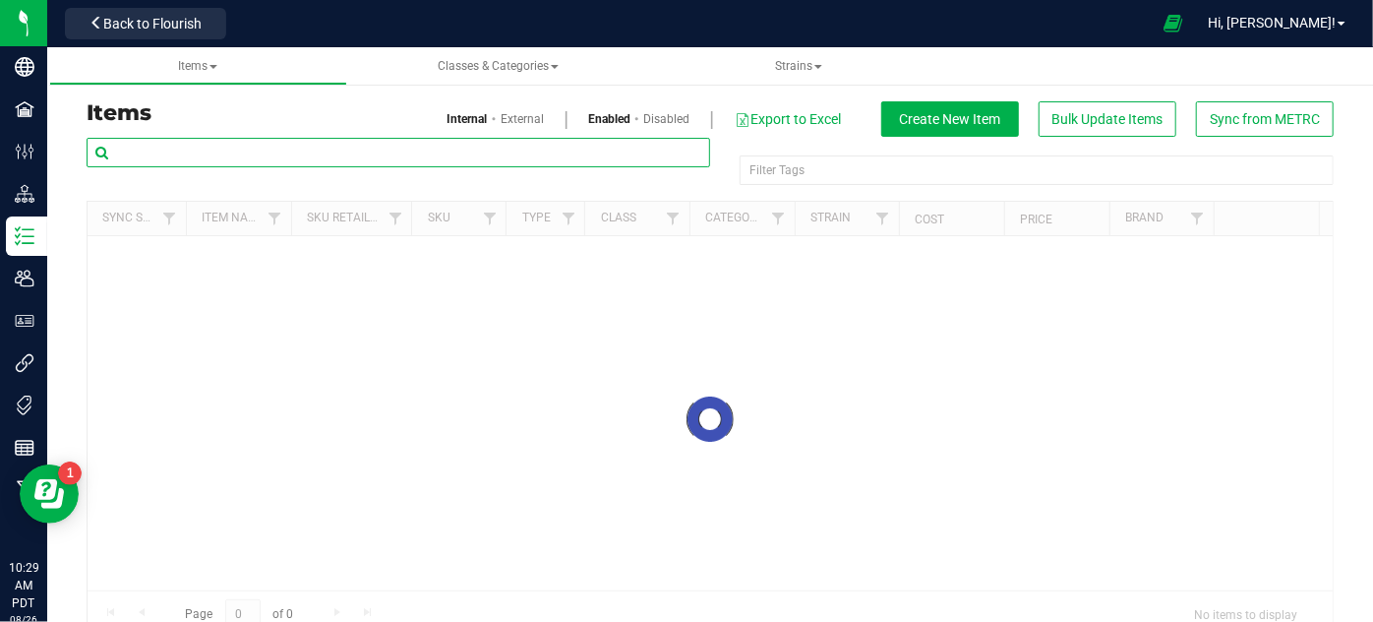
click at [184, 150] on input "text" at bounding box center [399, 153] width 624 height 30
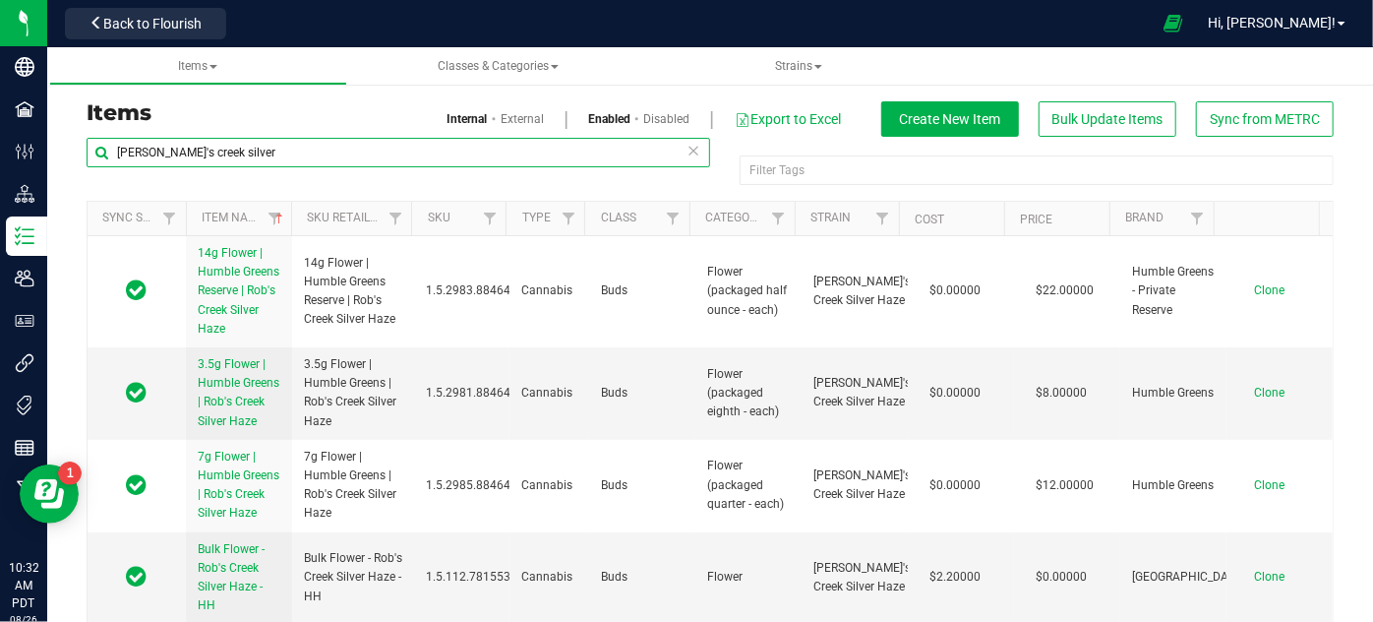
type input "[PERSON_NAME]'s creek silver"
